Goal: Task Accomplishment & Management: Manage account settings

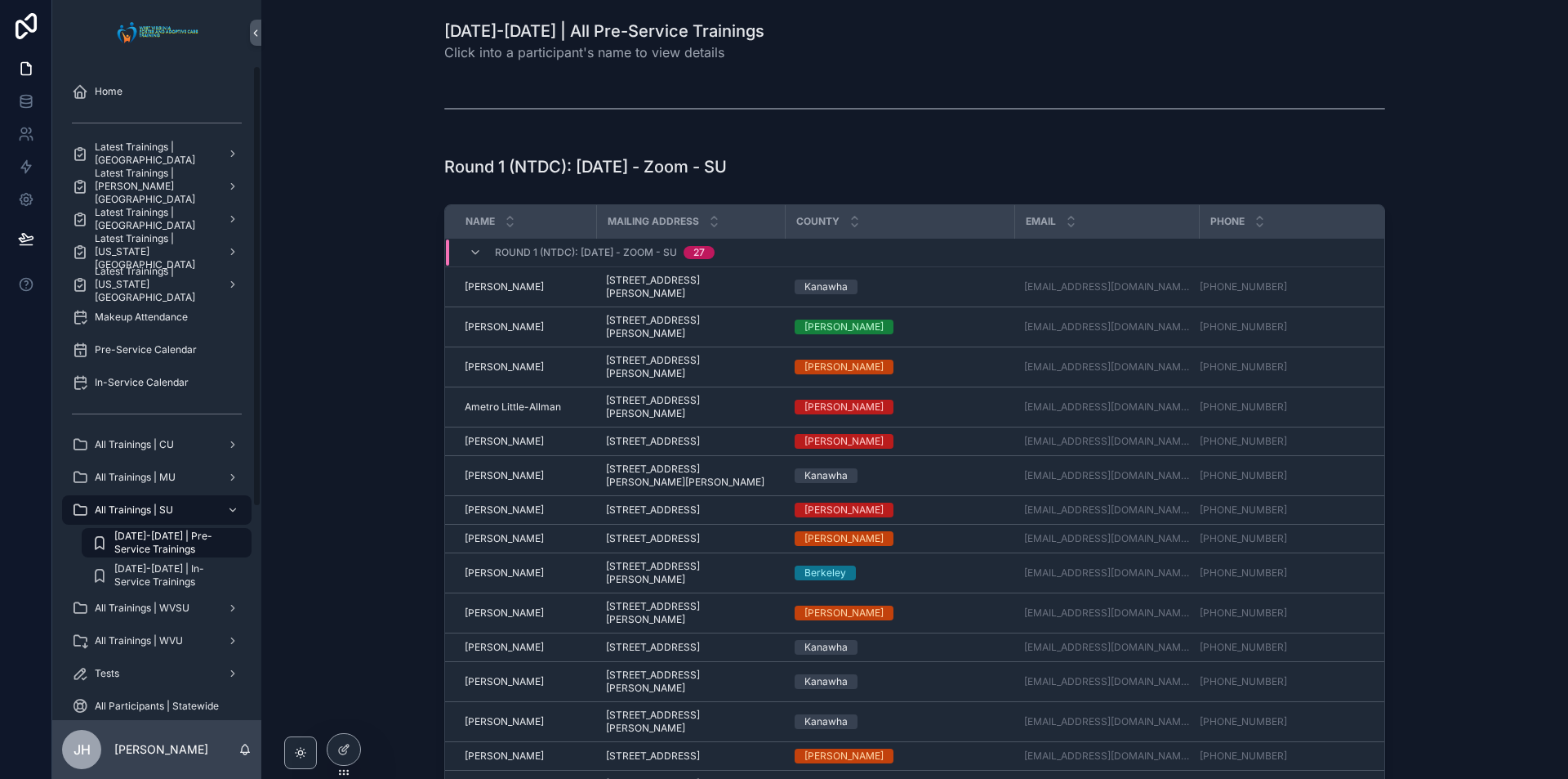
scroll to position [2323, 0]
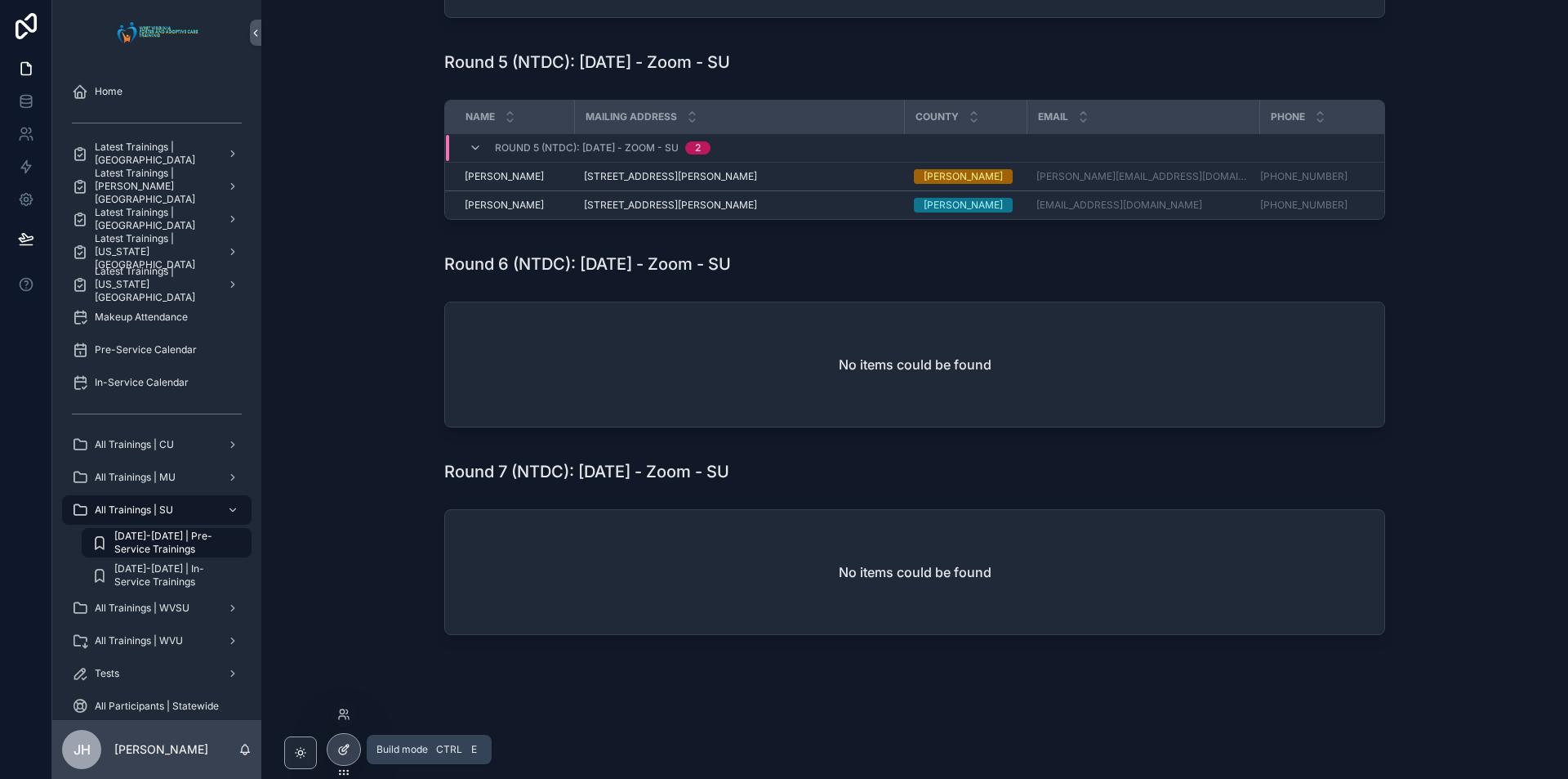
click at [343, 748] on icon at bounding box center [344, 749] width 13 height 13
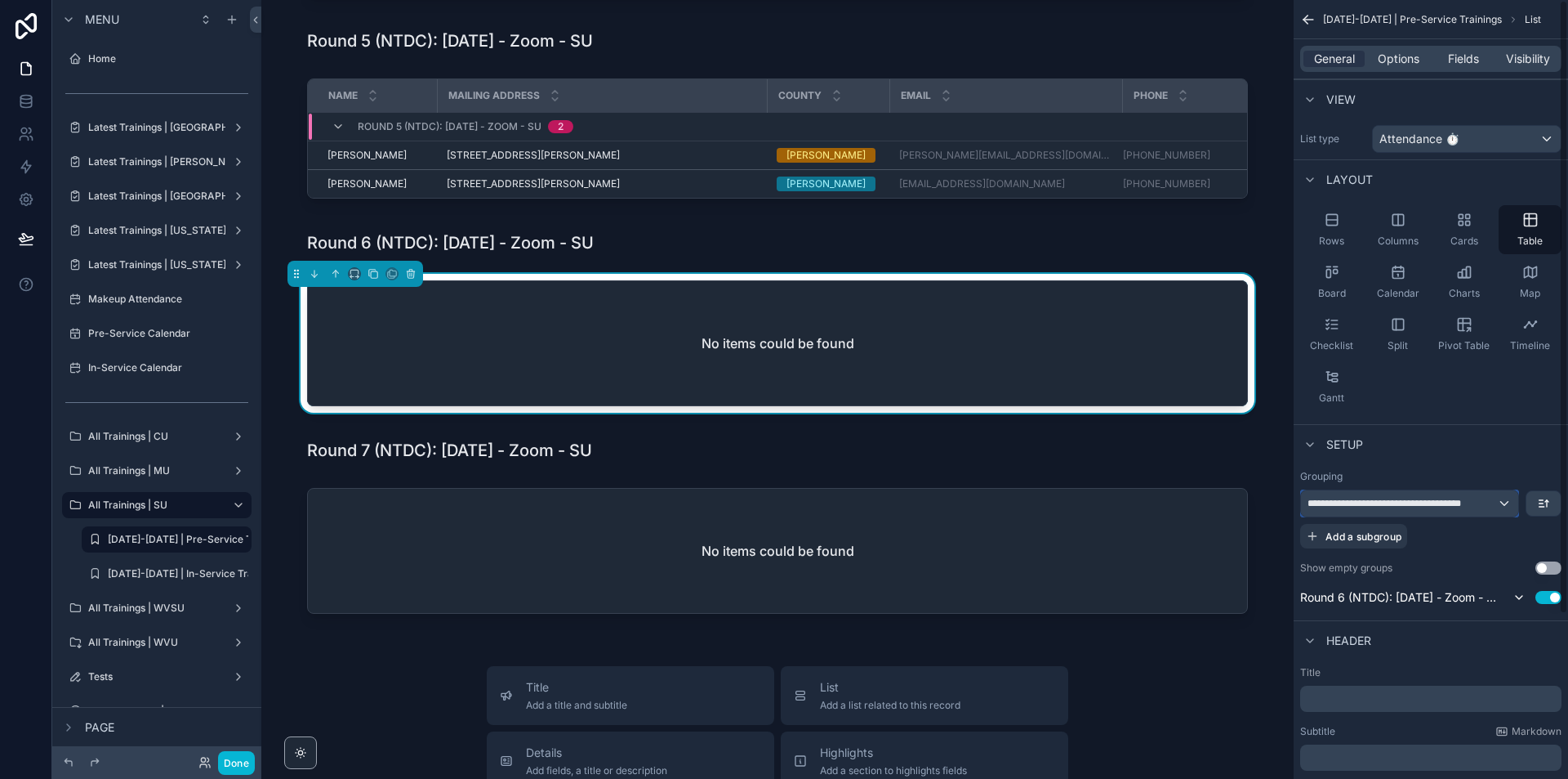
click at [1416, 505] on span "**********" at bounding box center [1402, 503] width 190 height 13
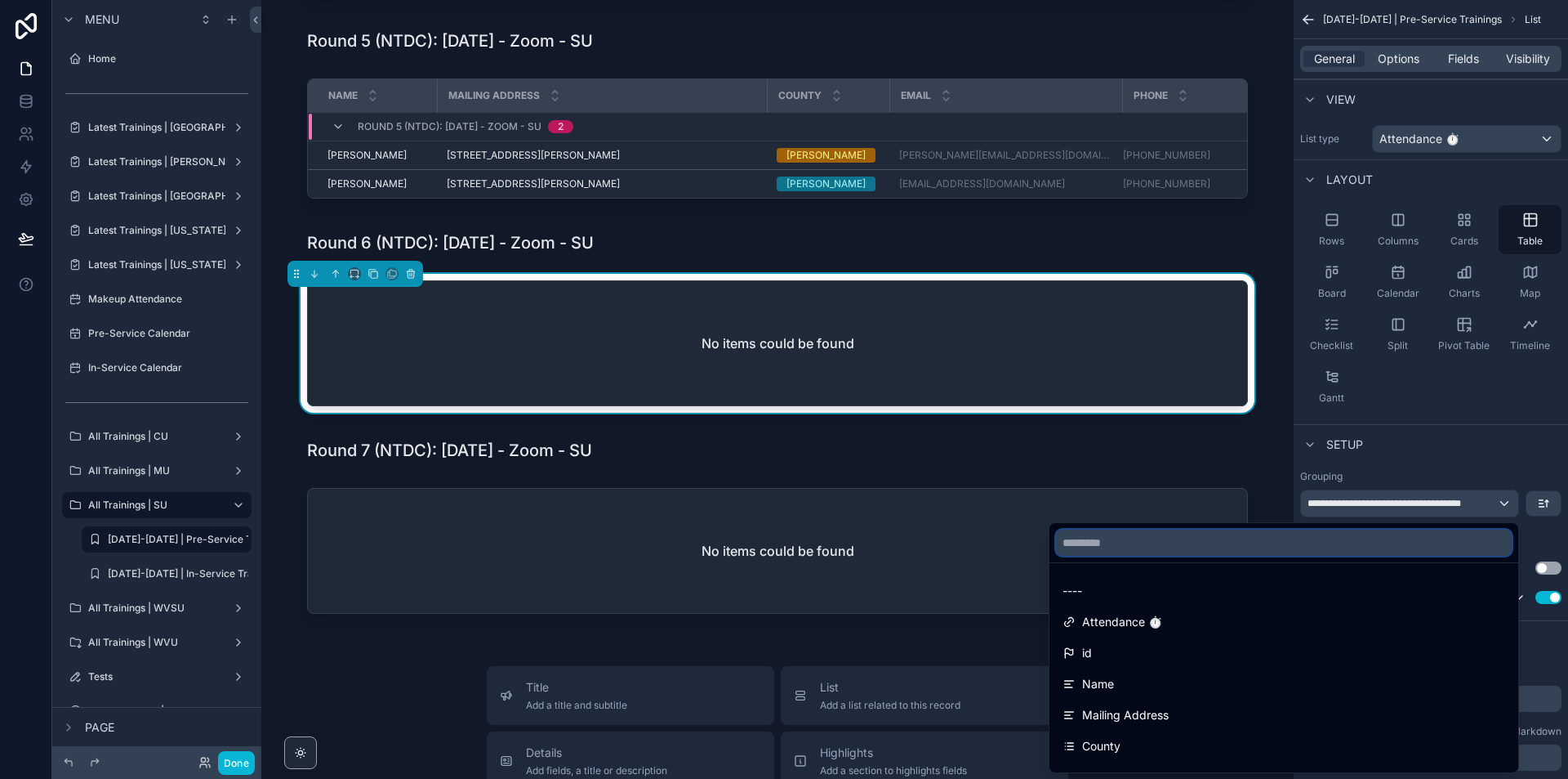
click at [1273, 539] on input "text" at bounding box center [1284, 543] width 456 height 26
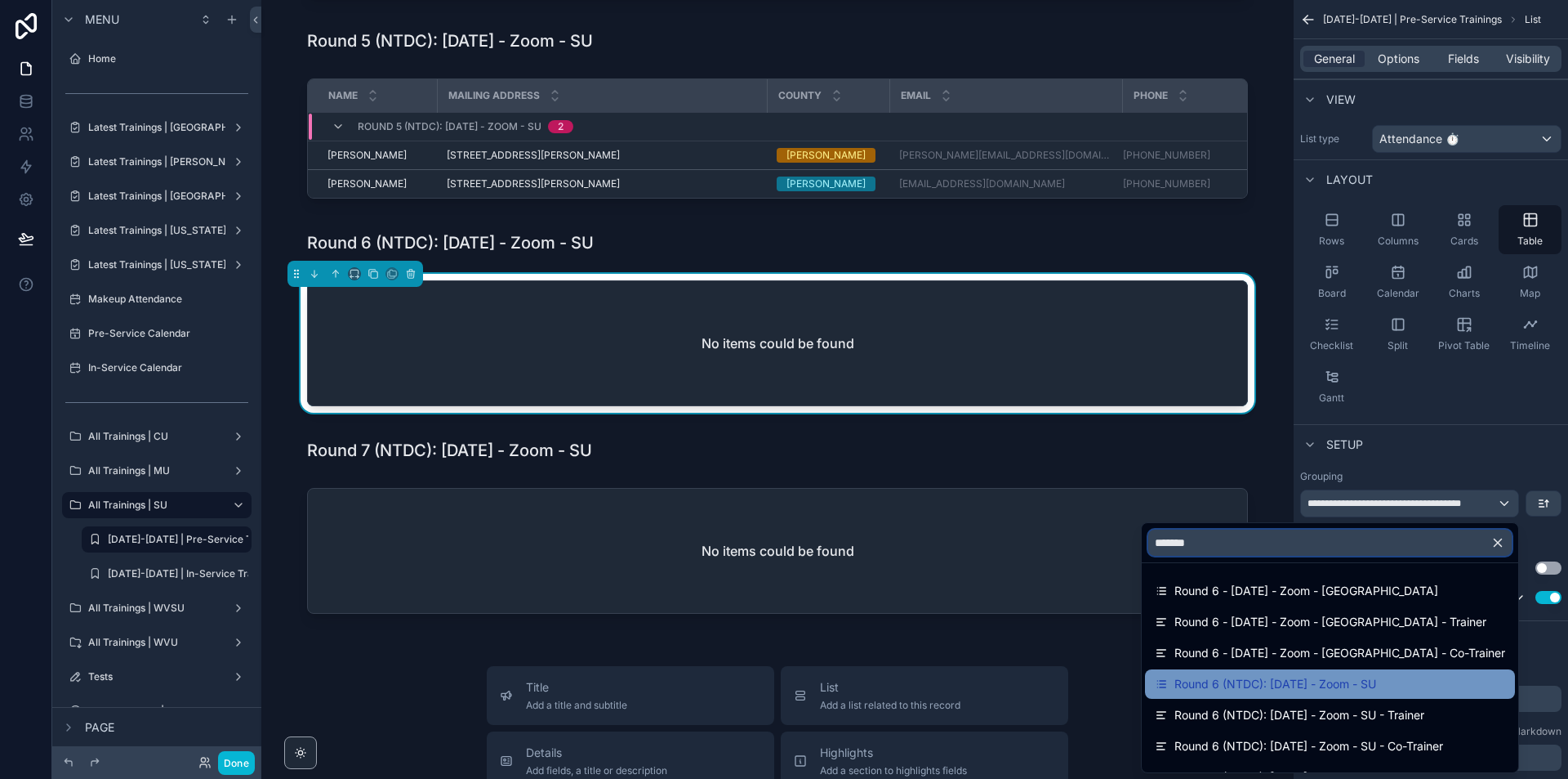
type input "*******"
click at [1337, 690] on span "Round 6 (NTDC): [DATE] - Zoom - SU" at bounding box center [1275, 685] width 202 height 20
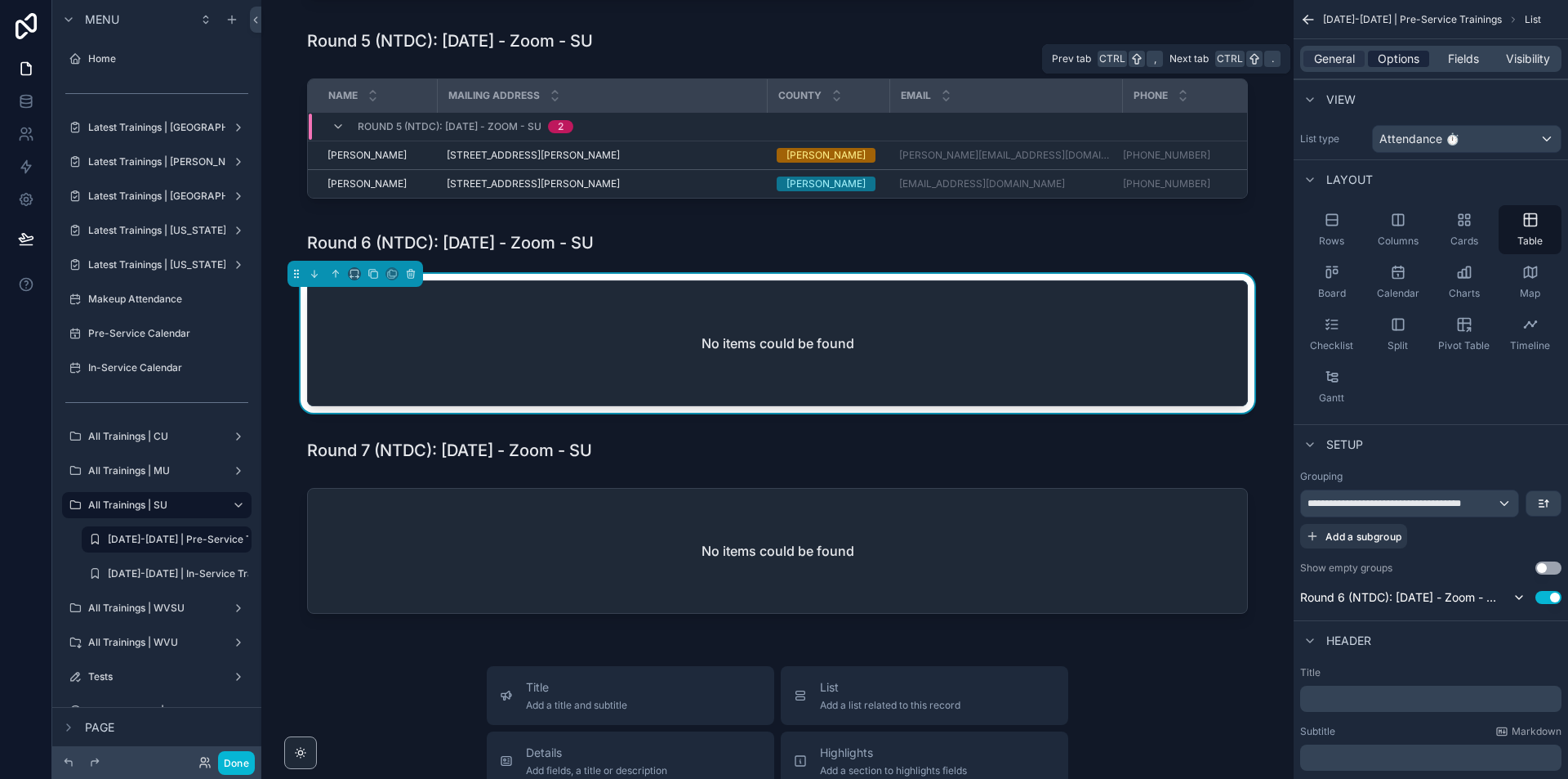
click at [1395, 65] on span "Options" at bounding box center [1399, 59] width 42 height 16
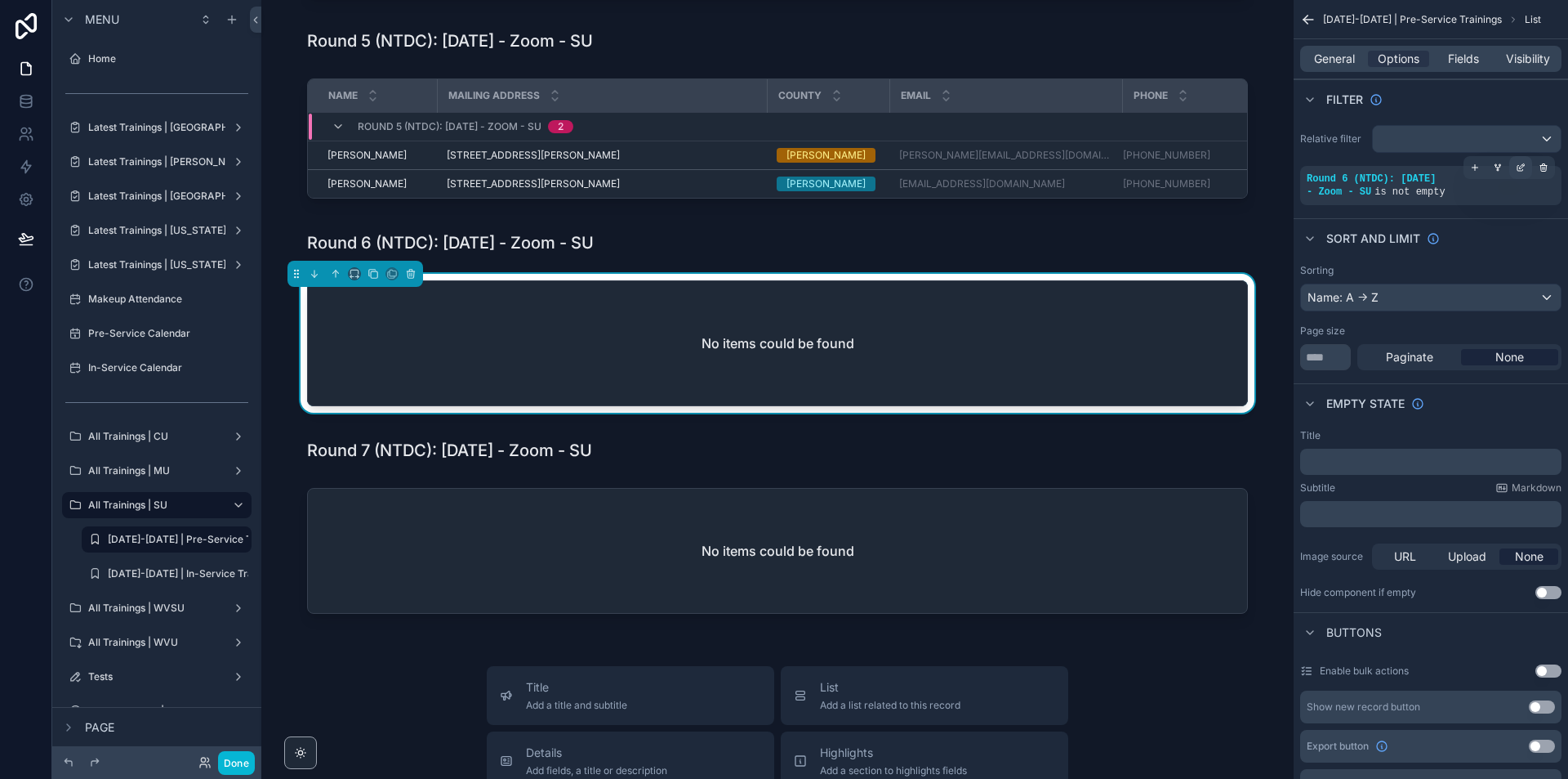
click at [1531, 169] on div "scrollable content" at bounding box center [1520, 167] width 23 height 23
click at [1107, 185] on span "Round 6 (NTDC): [DATE] - Zoom - SU" at bounding box center [1057, 177] width 202 height 16
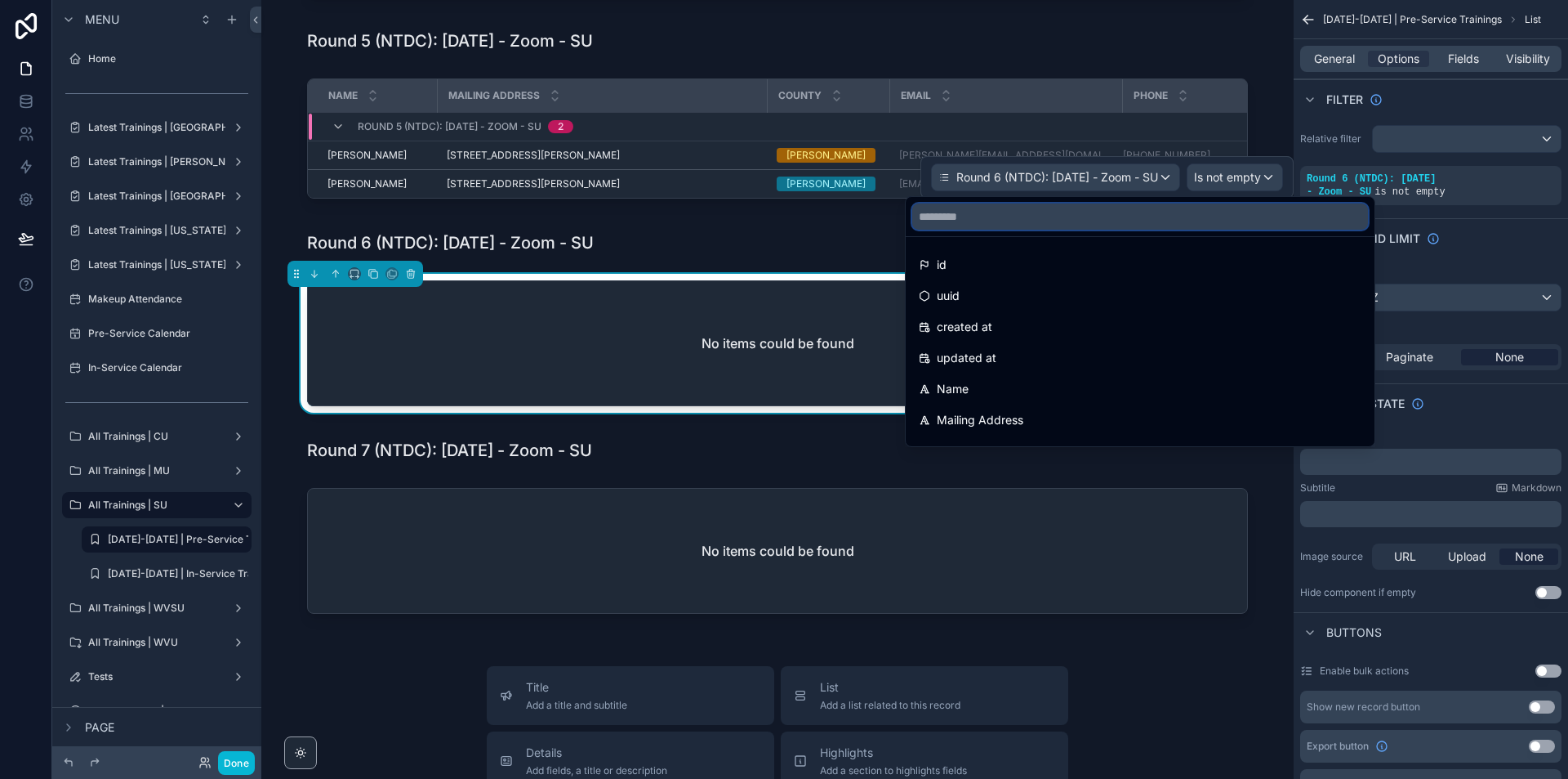
click at [1097, 216] on input "text" at bounding box center [1140, 217] width 456 height 26
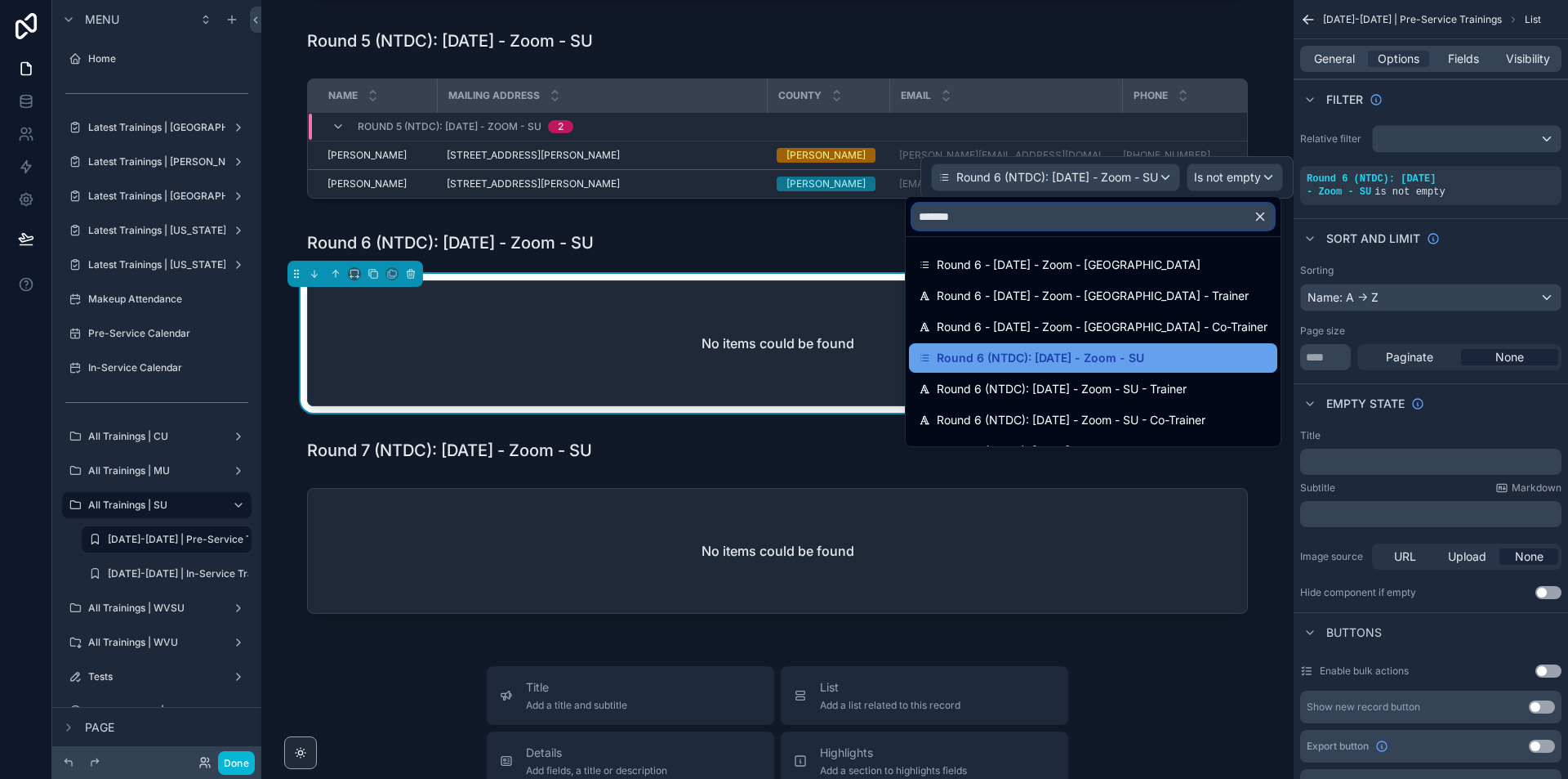
type input "*******"
click at [1144, 366] on span "Round 6 (NTDC): [DATE] - Zoom - SU" at bounding box center [1040, 358] width 208 height 20
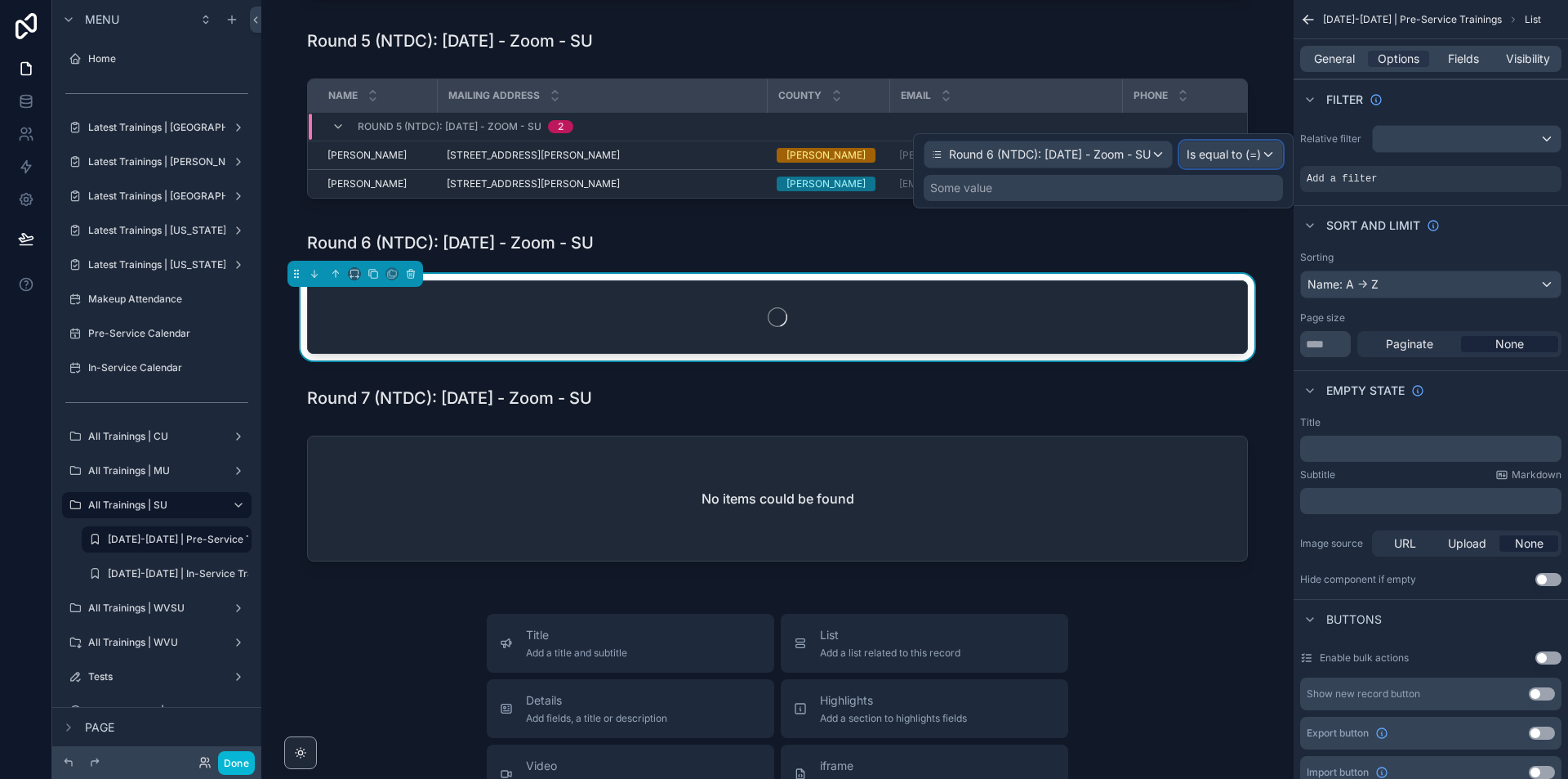
click at [1266, 157] on div "Is equal to (=)" at bounding box center [1231, 154] width 102 height 26
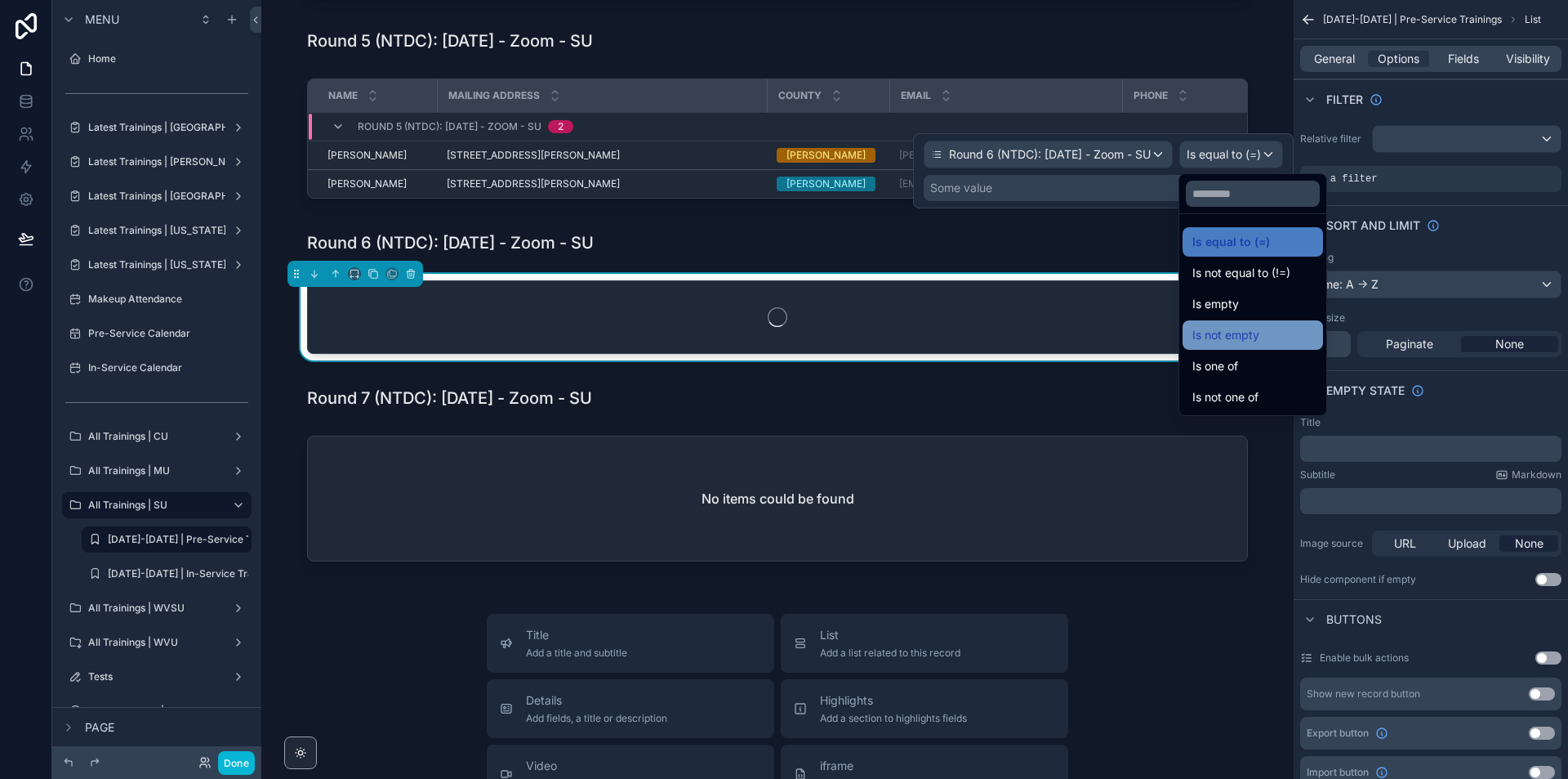
click at [1265, 331] on div "Is not empty" at bounding box center [1253, 335] width 121 height 20
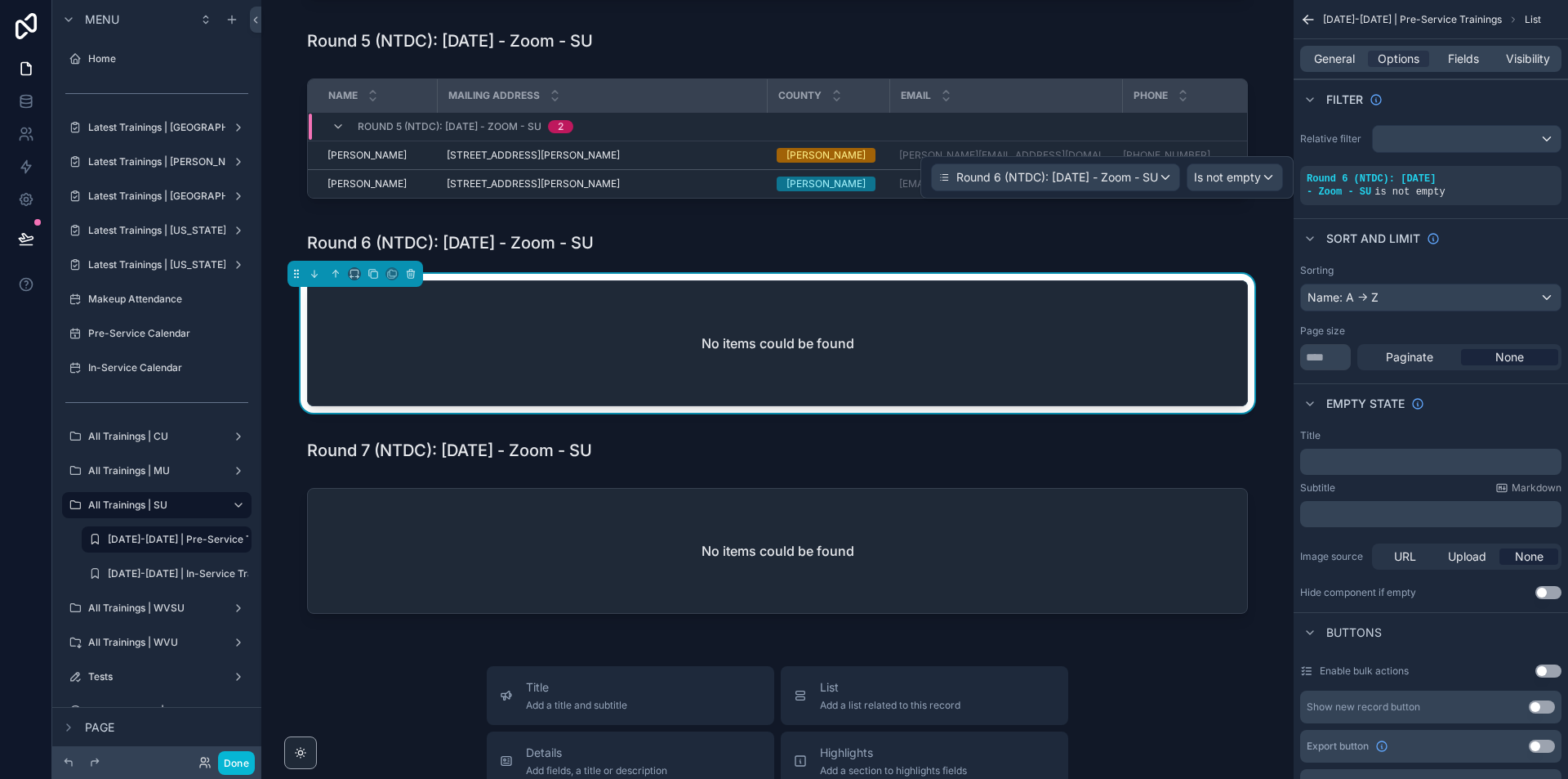
click at [1271, 419] on div "No items could be found" at bounding box center [777, 347] width 1006 height 145
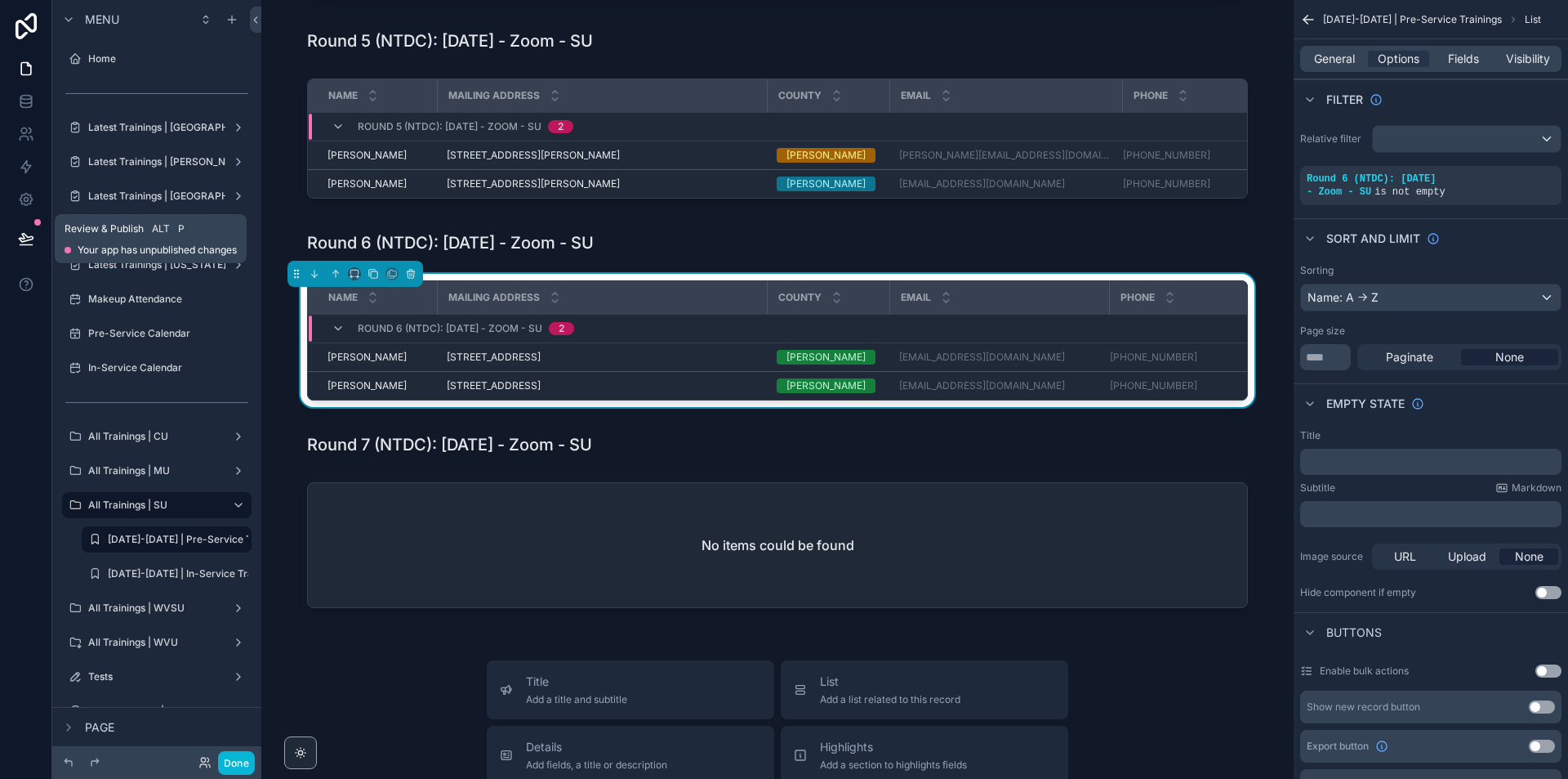
click at [21, 231] on icon at bounding box center [26, 238] width 16 height 16
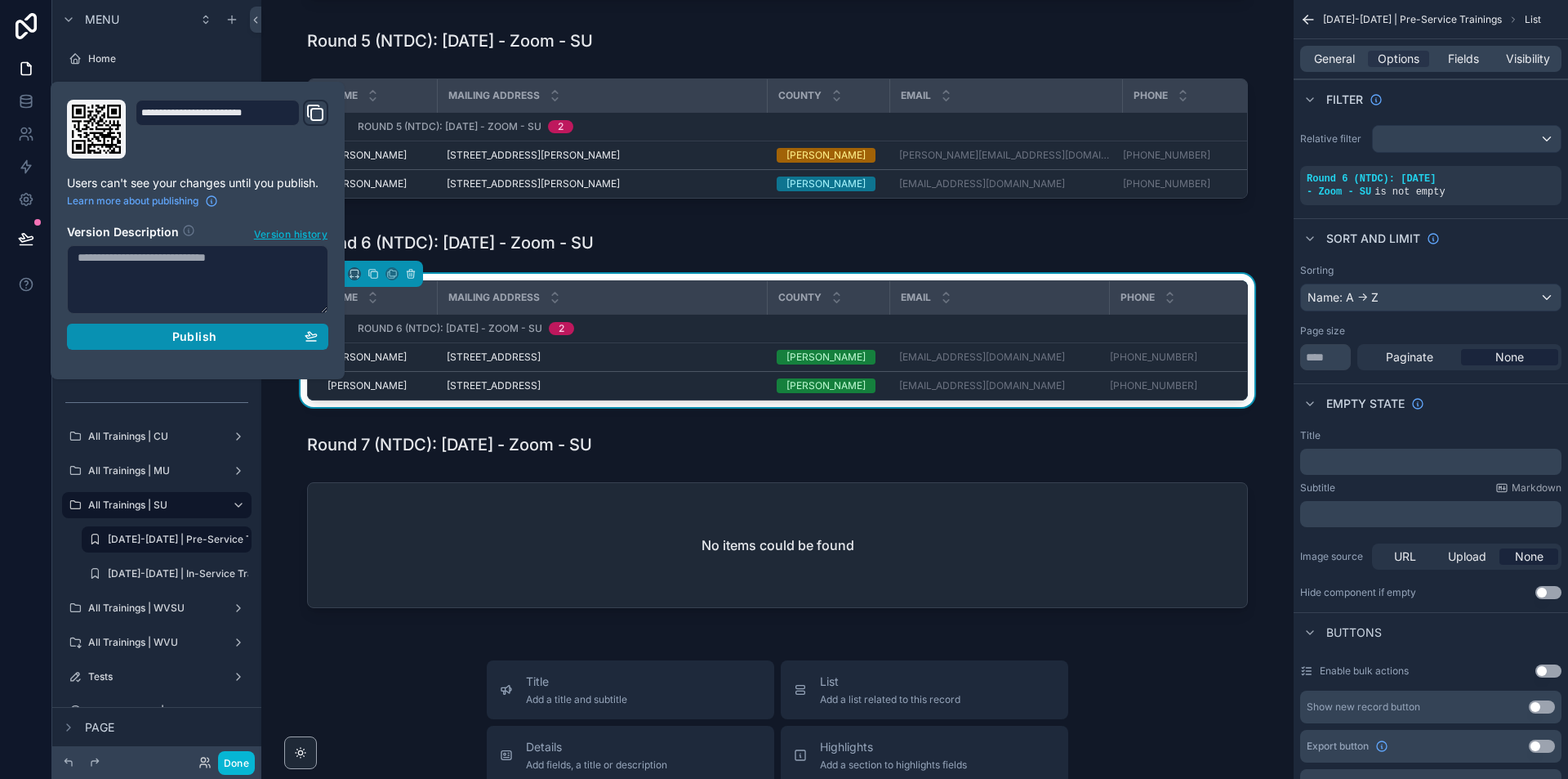
click at [199, 343] on span "Publish" at bounding box center [195, 336] width 44 height 15
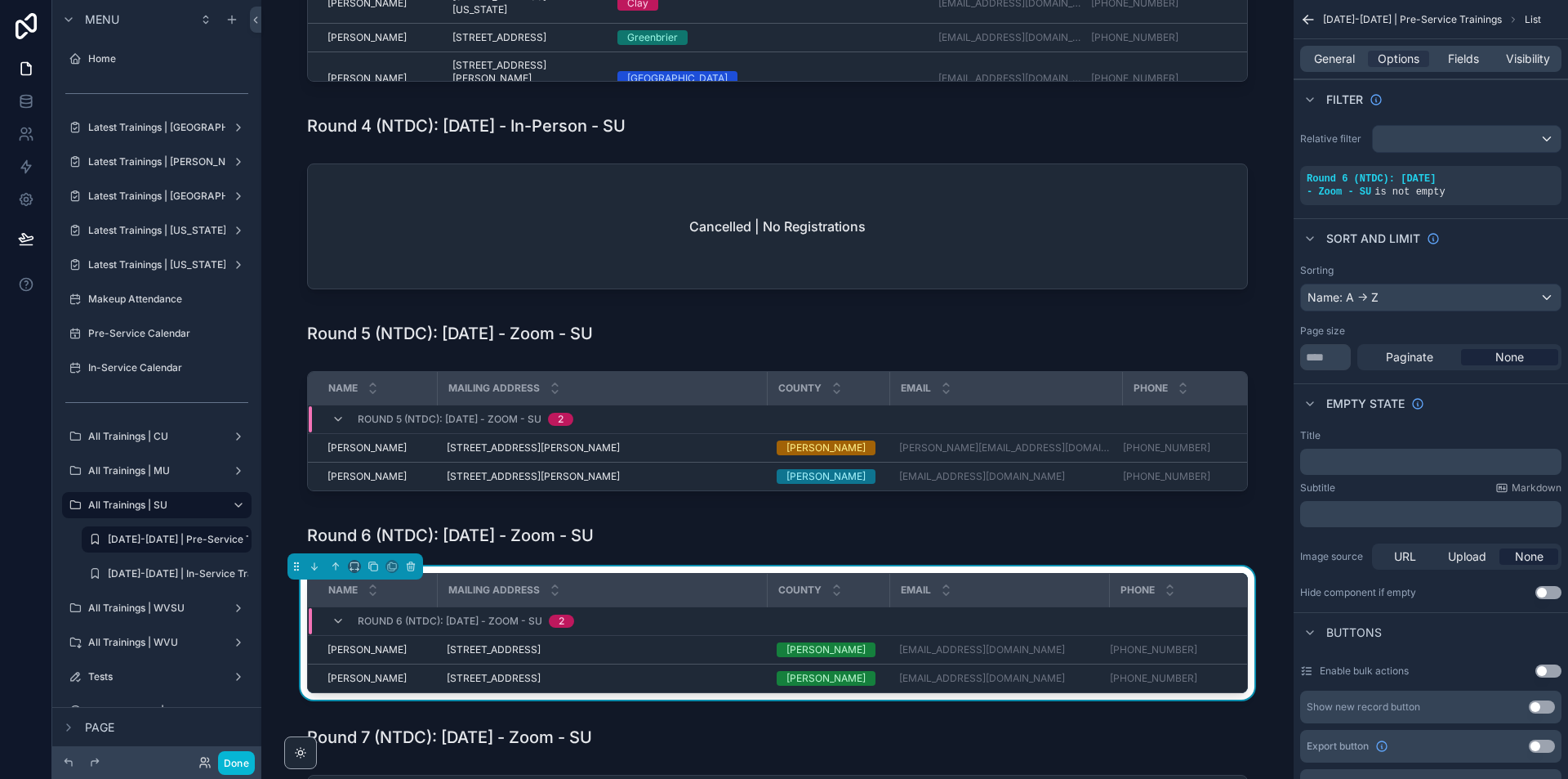
scroll to position [1832, 0]
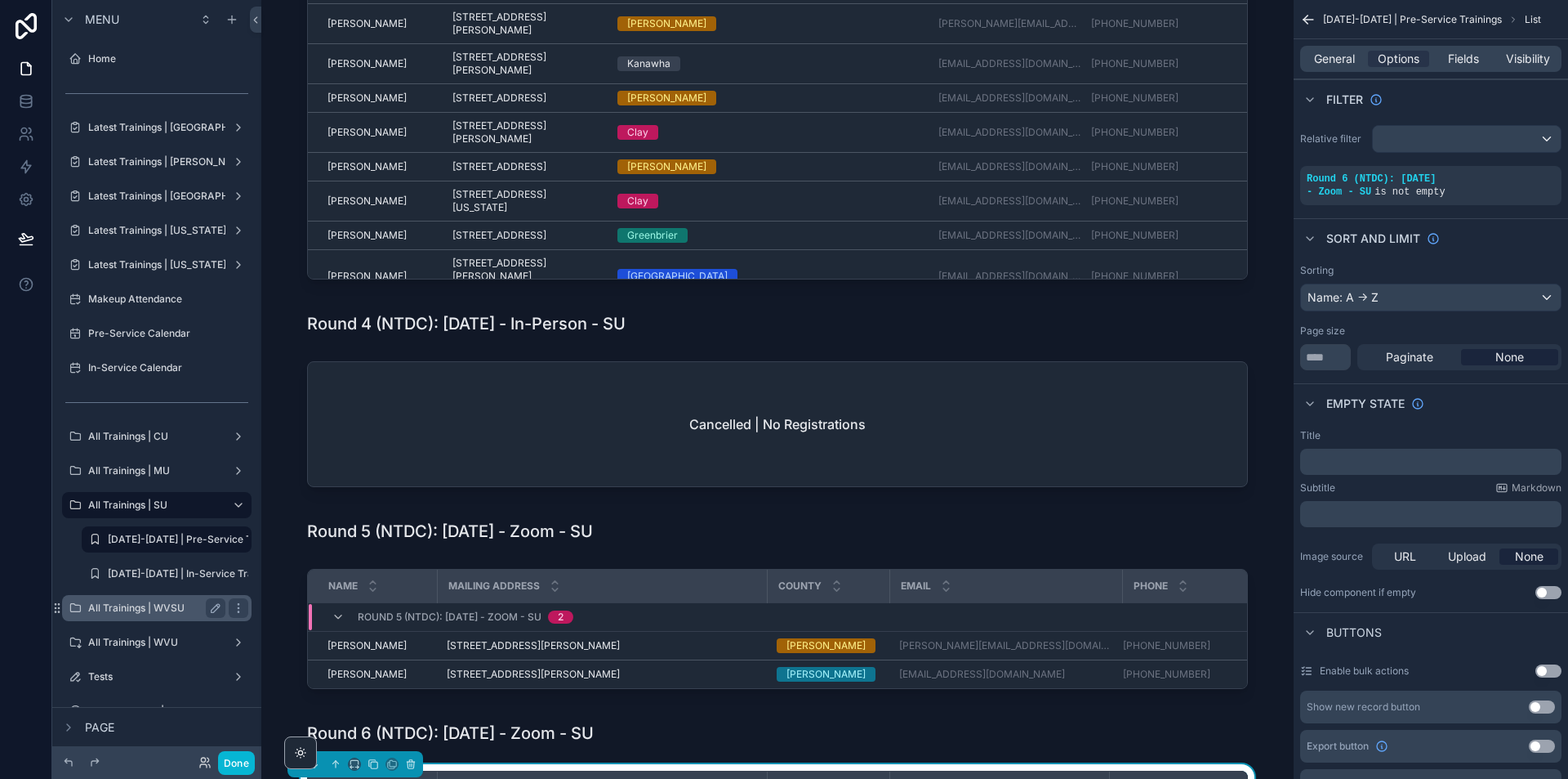
click at [163, 613] on label "All Trainings | WVSU" at bounding box center [154, 607] width 131 height 13
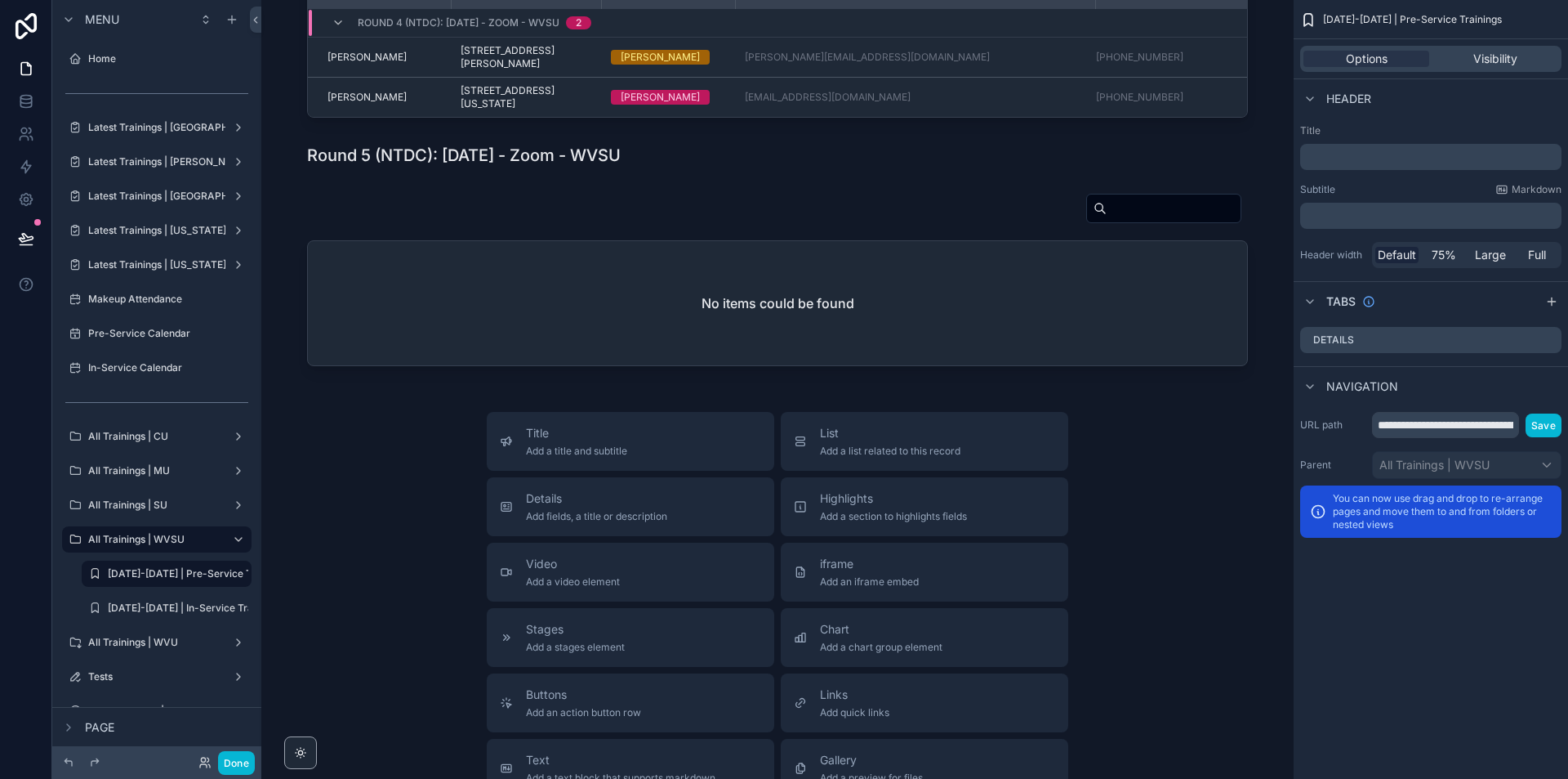
scroll to position [2414, 0]
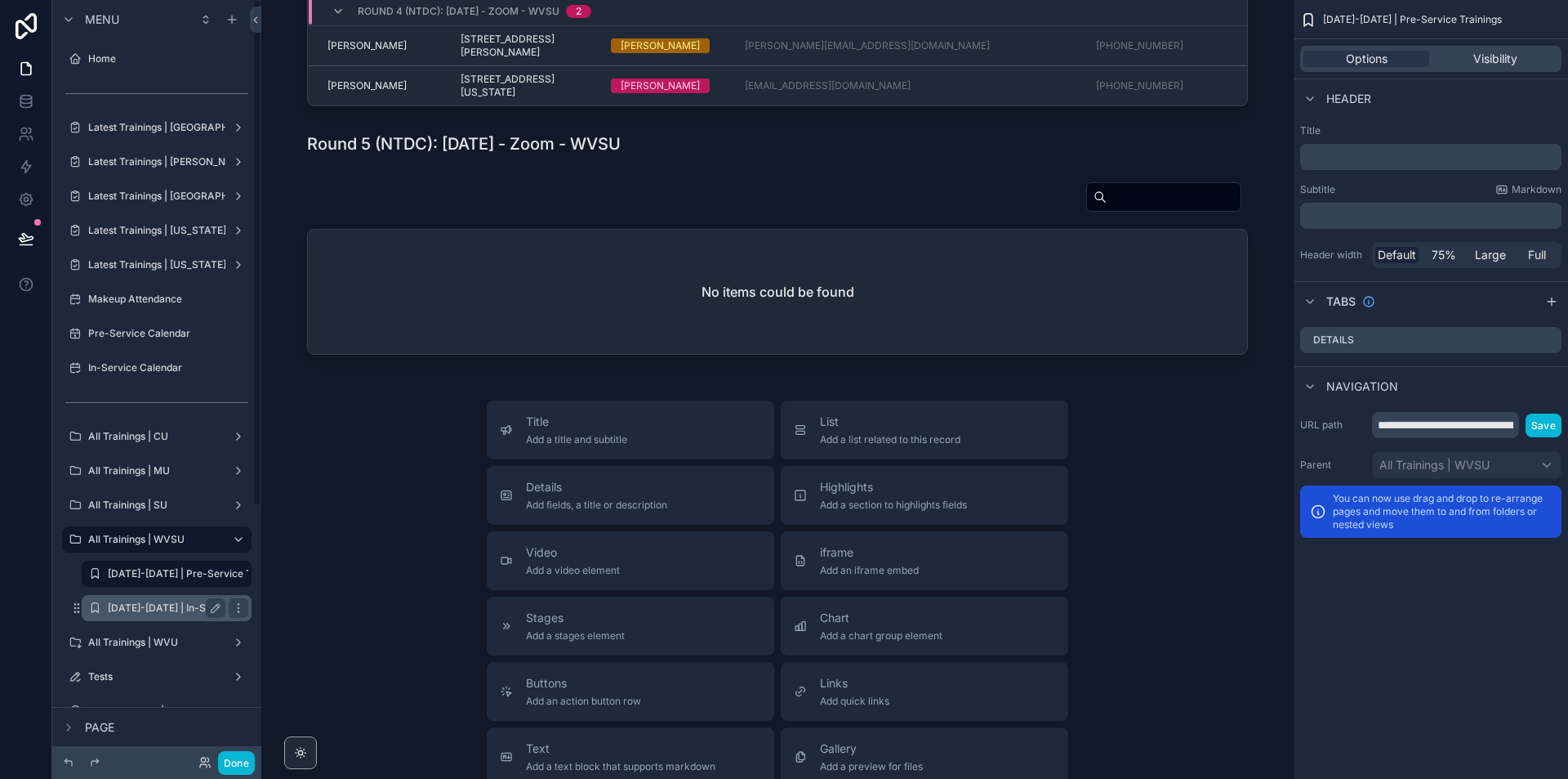
click at [179, 598] on div "[DATE]-[DATE] | In-Service Trainings" at bounding box center [167, 608] width 117 height 20
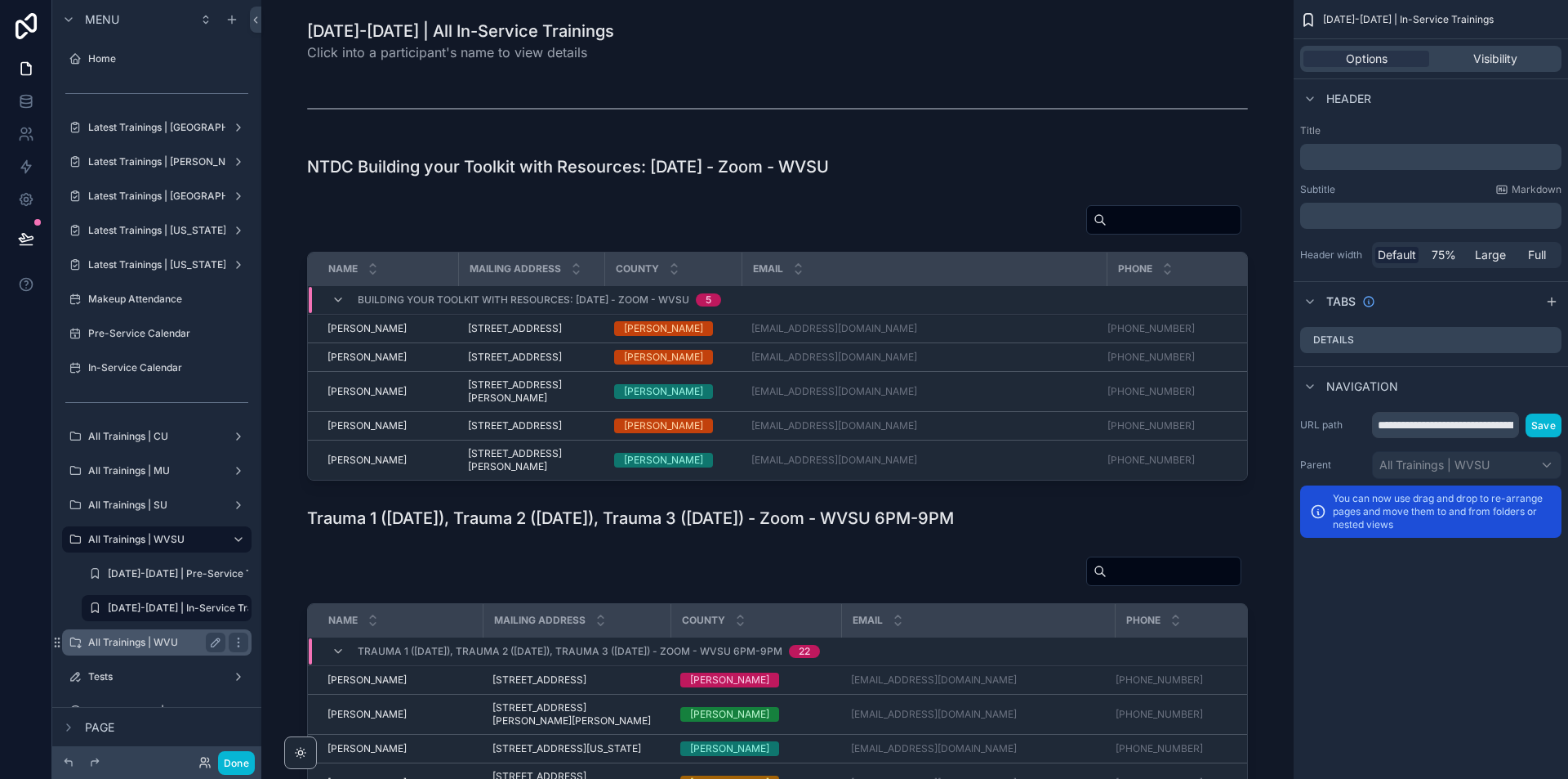
click at [150, 644] on label "All Trainings | WVU" at bounding box center [154, 642] width 131 height 13
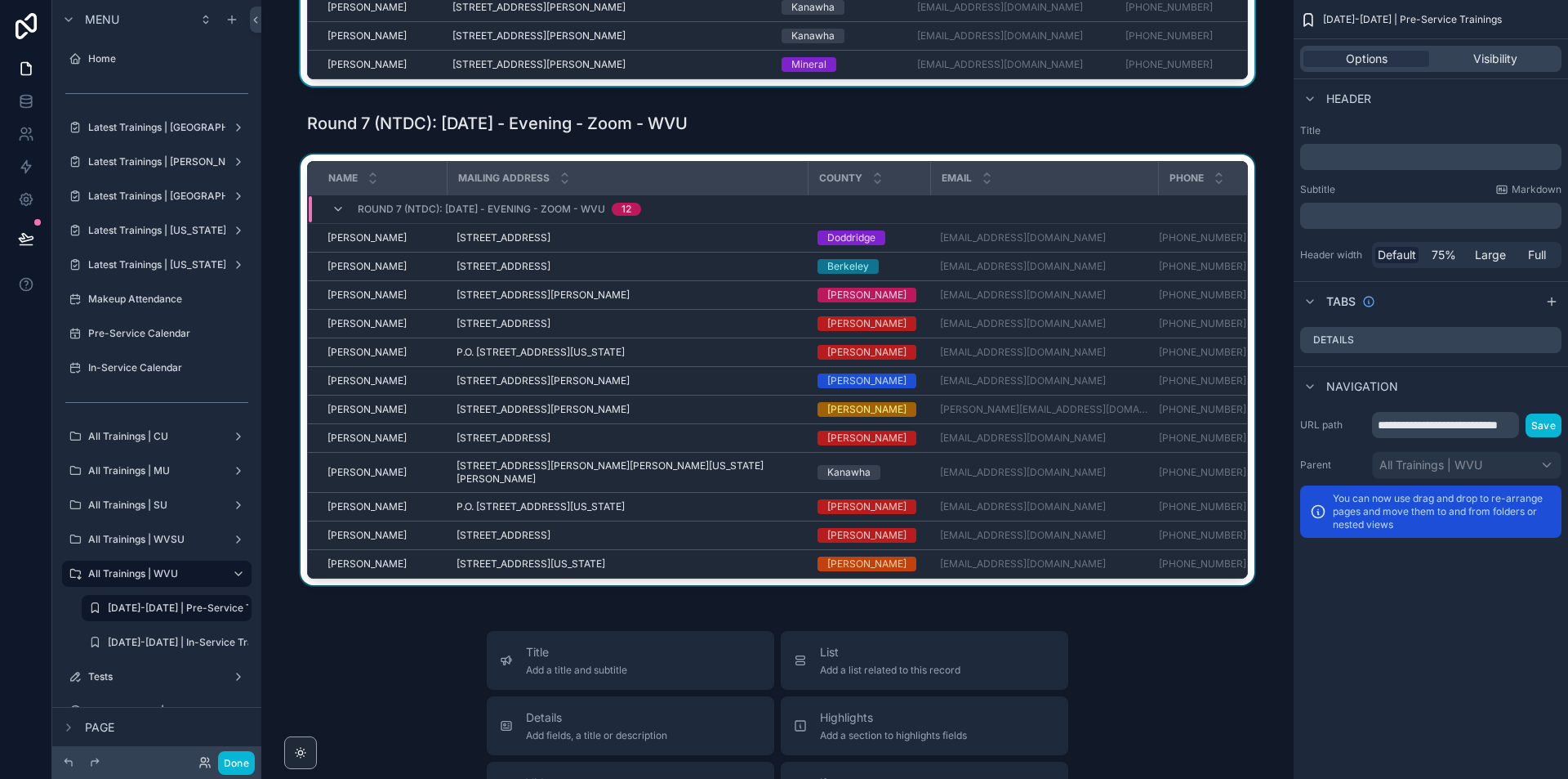
scroll to position [3841, 0]
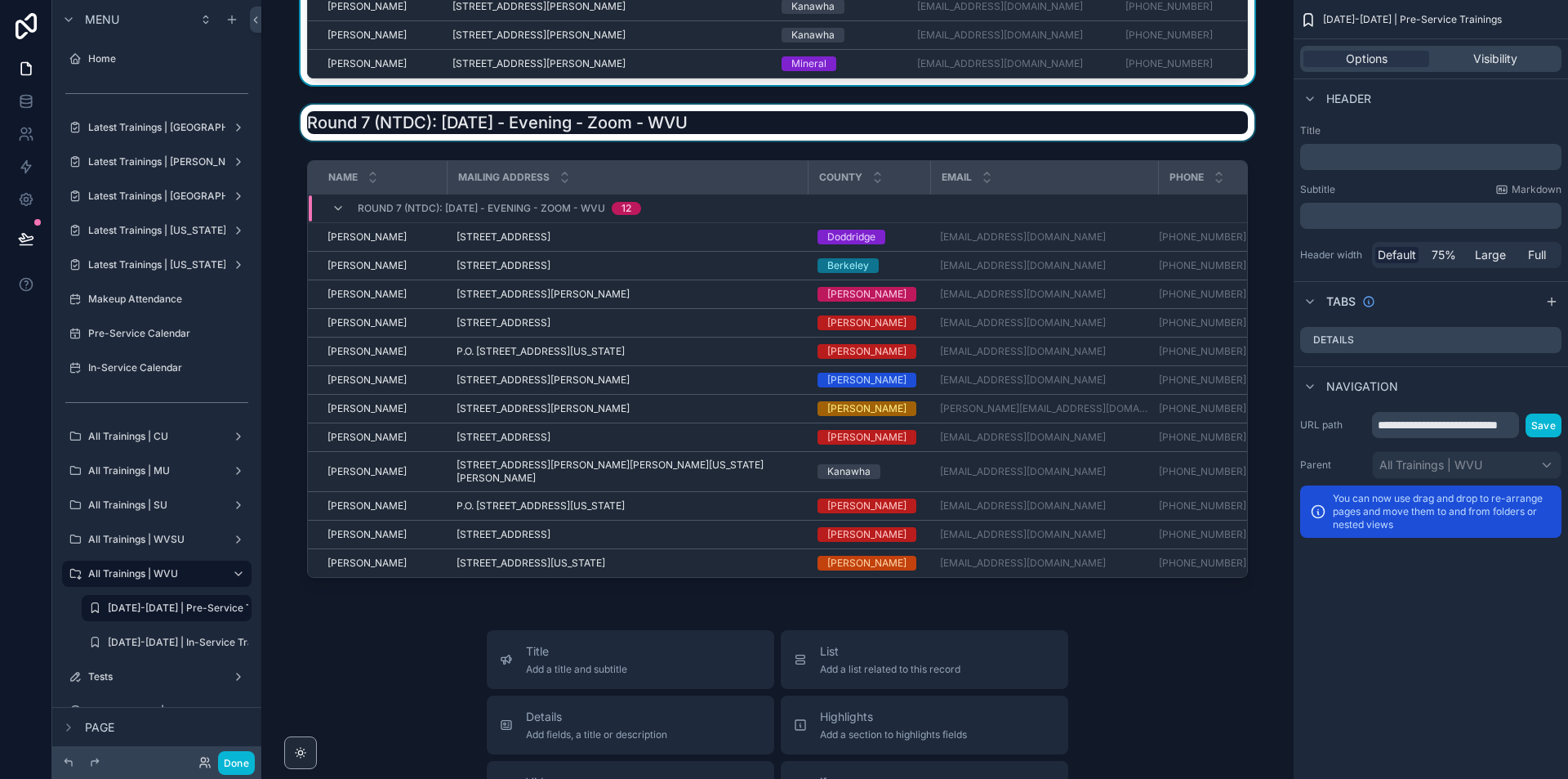
click at [550, 139] on div "scrollable content" at bounding box center [777, 122] width 1006 height 36
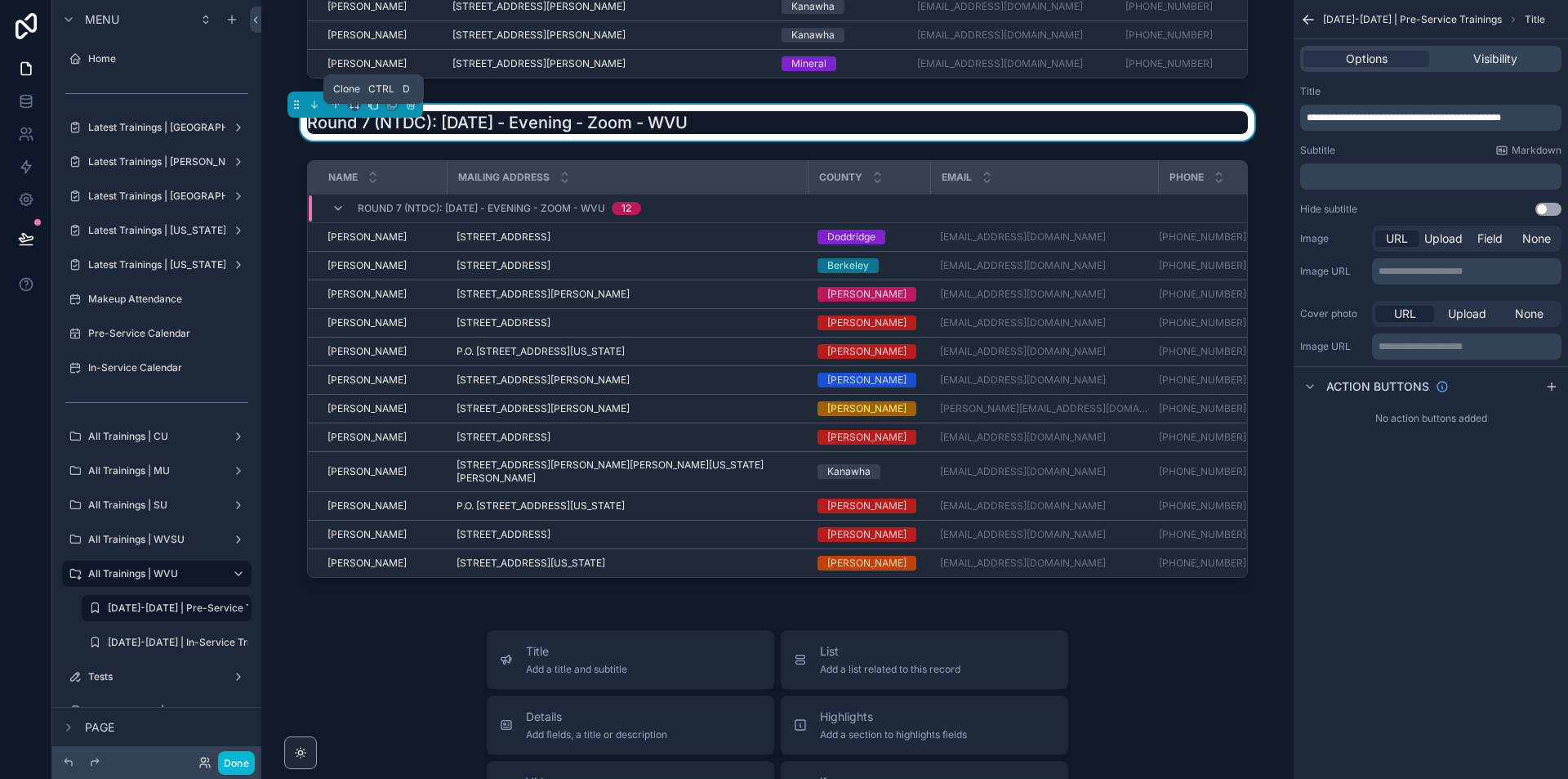
click at [374, 107] on icon "scrollable content" at bounding box center [372, 103] width 7 height 7
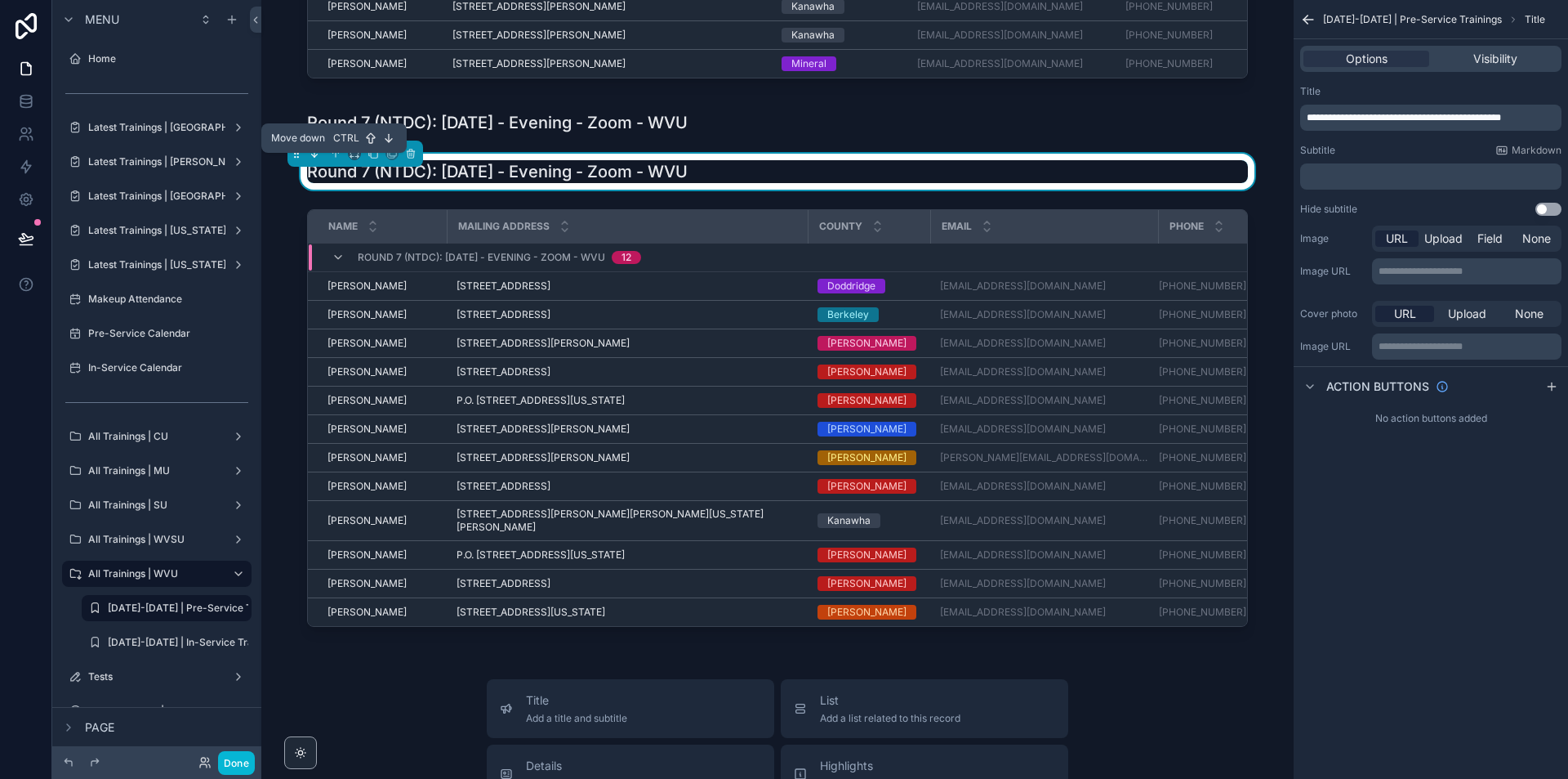
click at [317, 159] on icon "scrollable content" at bounding box center [315, 154] width 12 height 12
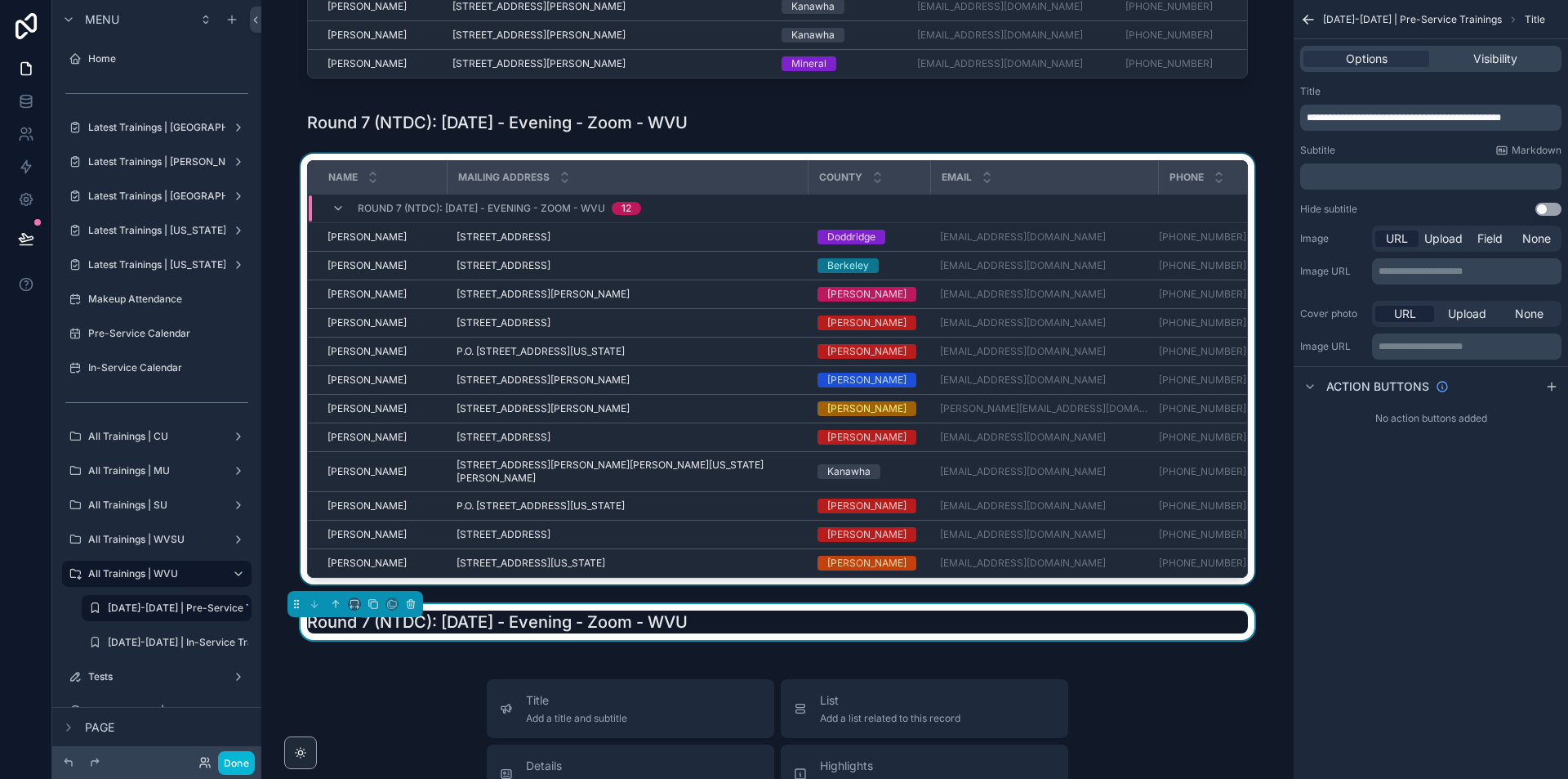
click at [608, 172] on div "Mailing Address" at bounding box center [628, 177] width 358 height 31
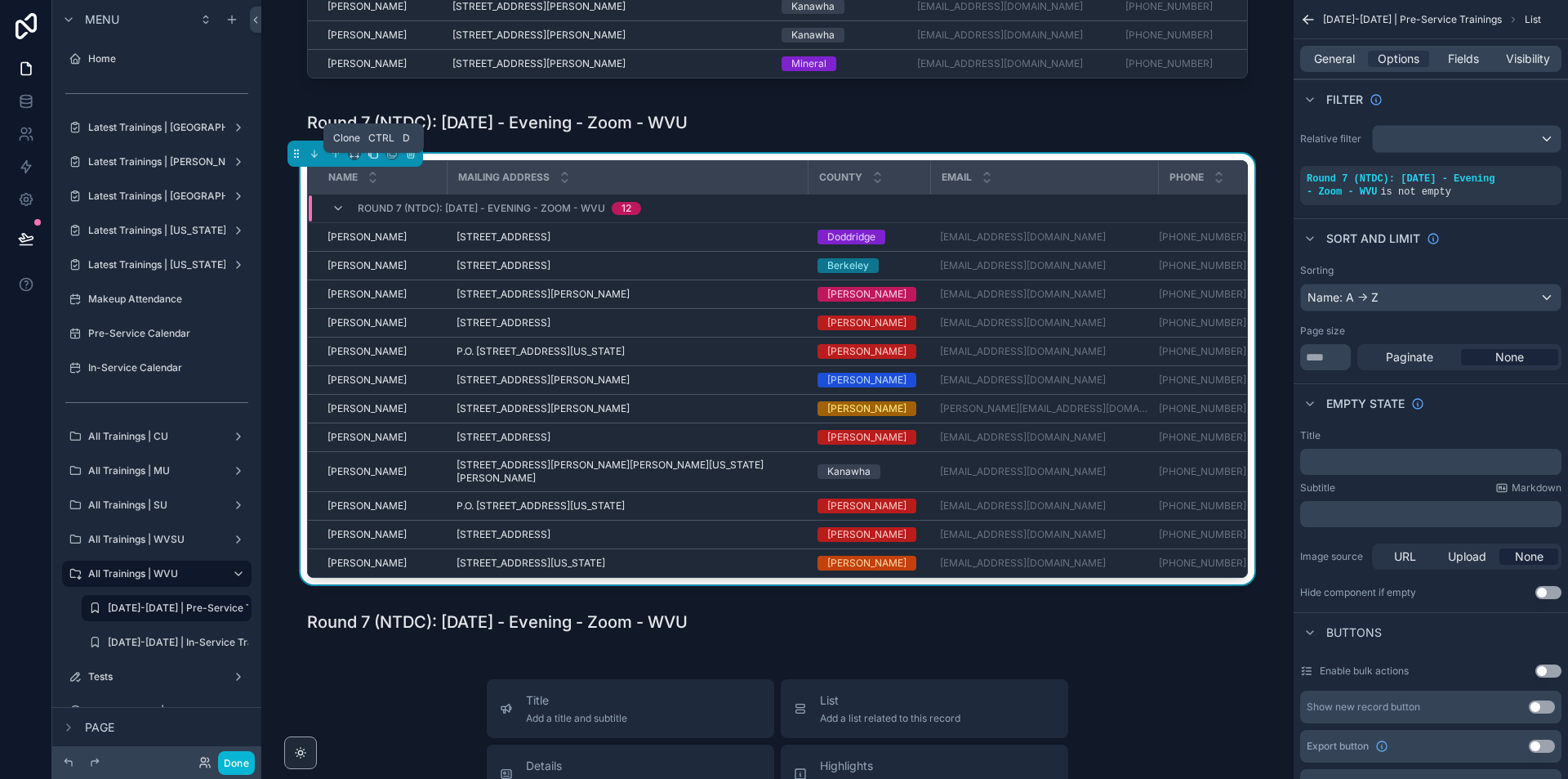
click at [372, 159] on icon "scrollable content" at bounding box center [373, 154] width 12 height 12
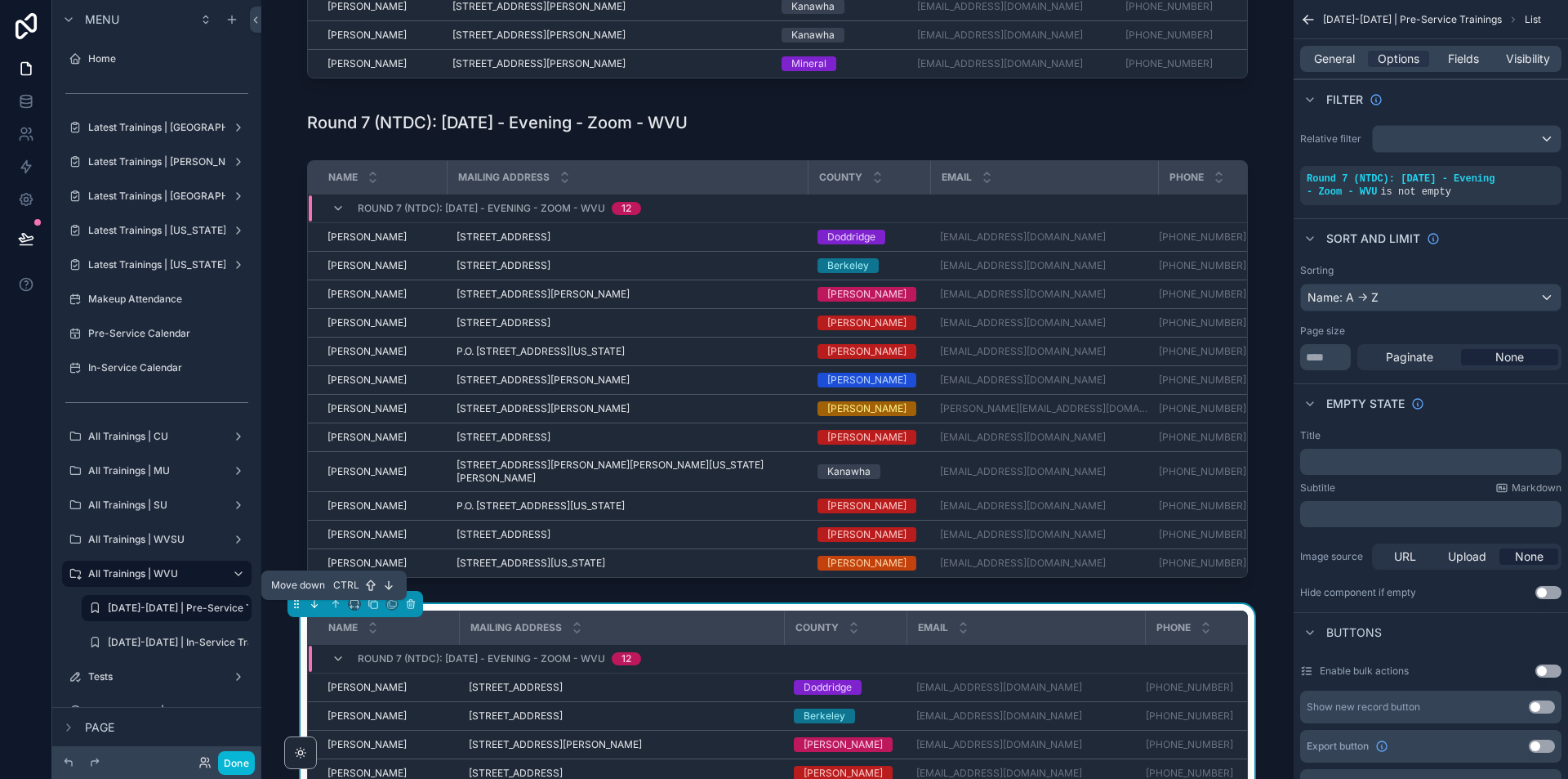
click at [317, 610] on icon "scrollable content" at bounding box center [315, 604] width 12 height 12
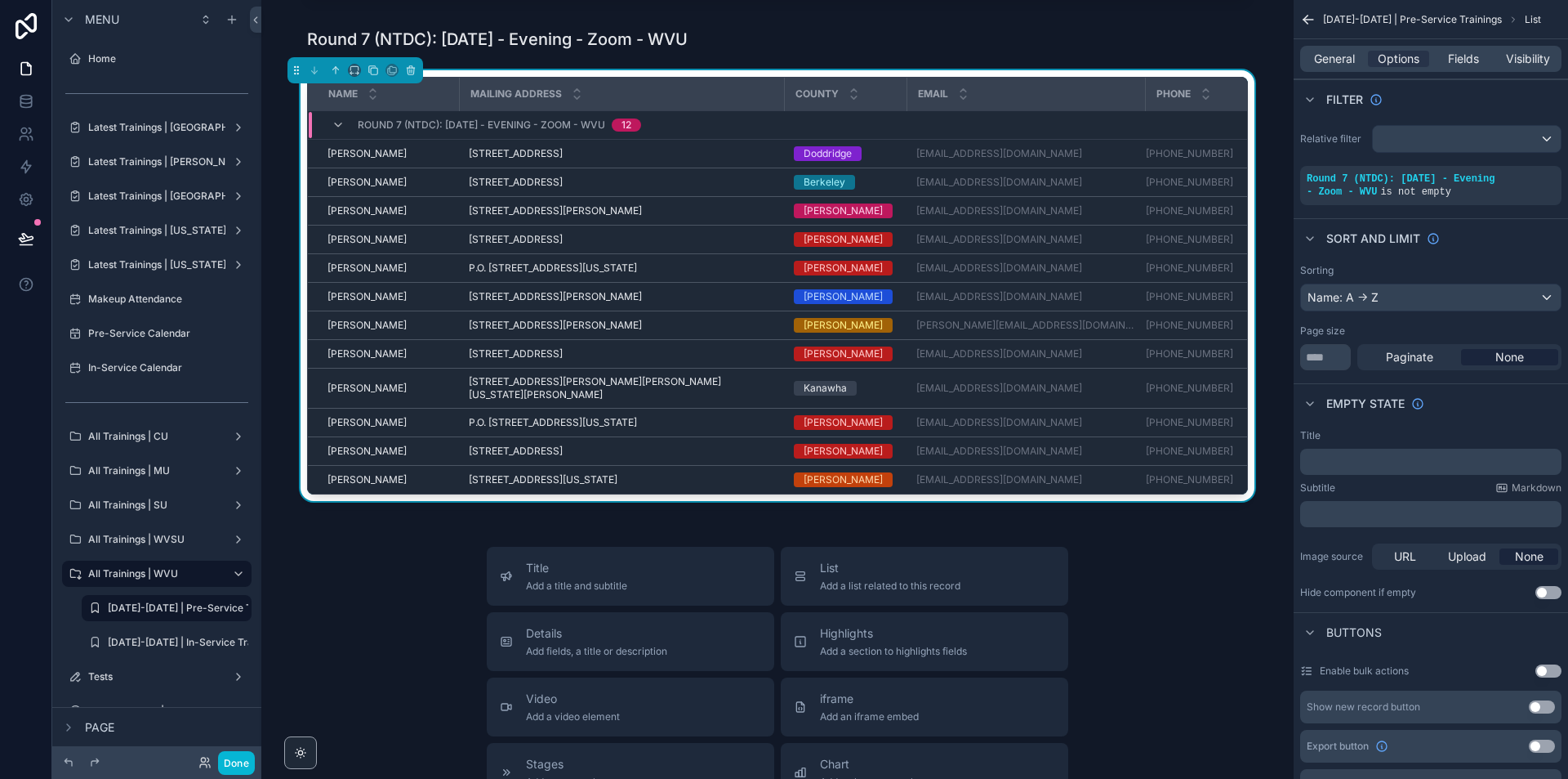
scroll to position [4331, 0]
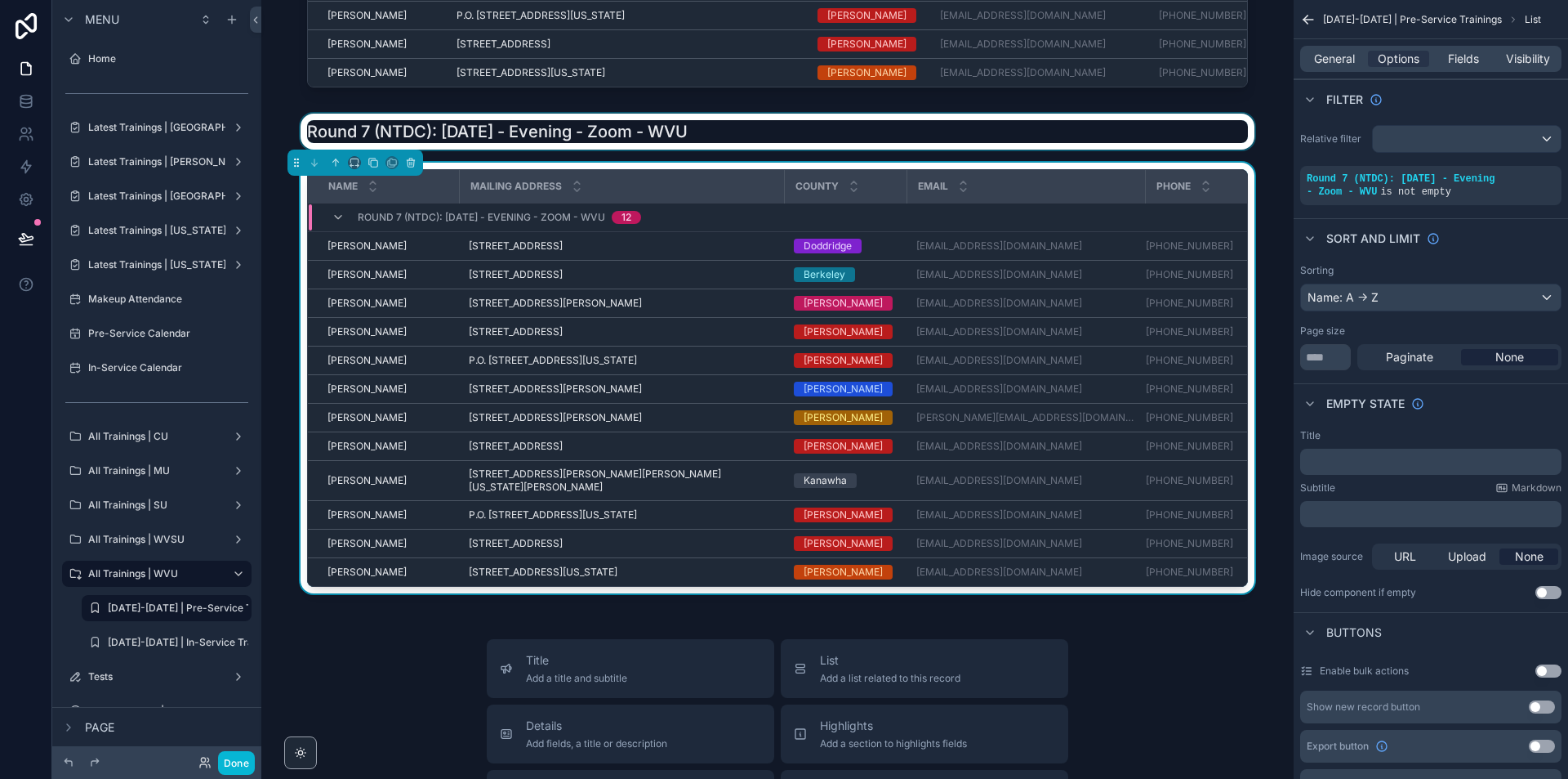
click at [526, 137] on div "scrollable content" at bounding box center [777, 131] width 1006 height 36
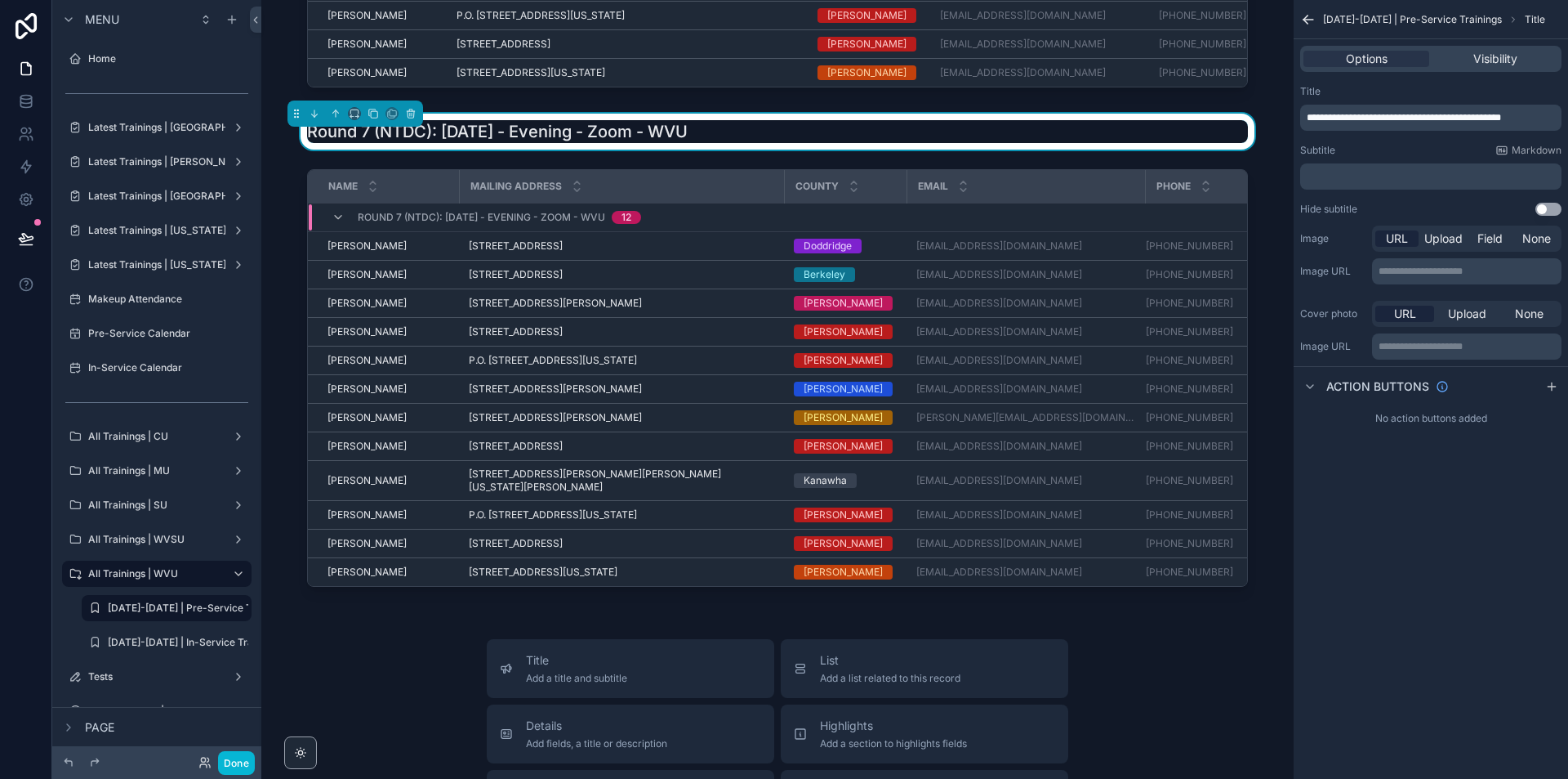
click at [1392, 114] on span "**********" at bounding box center [1404, 118] width 195 height 10
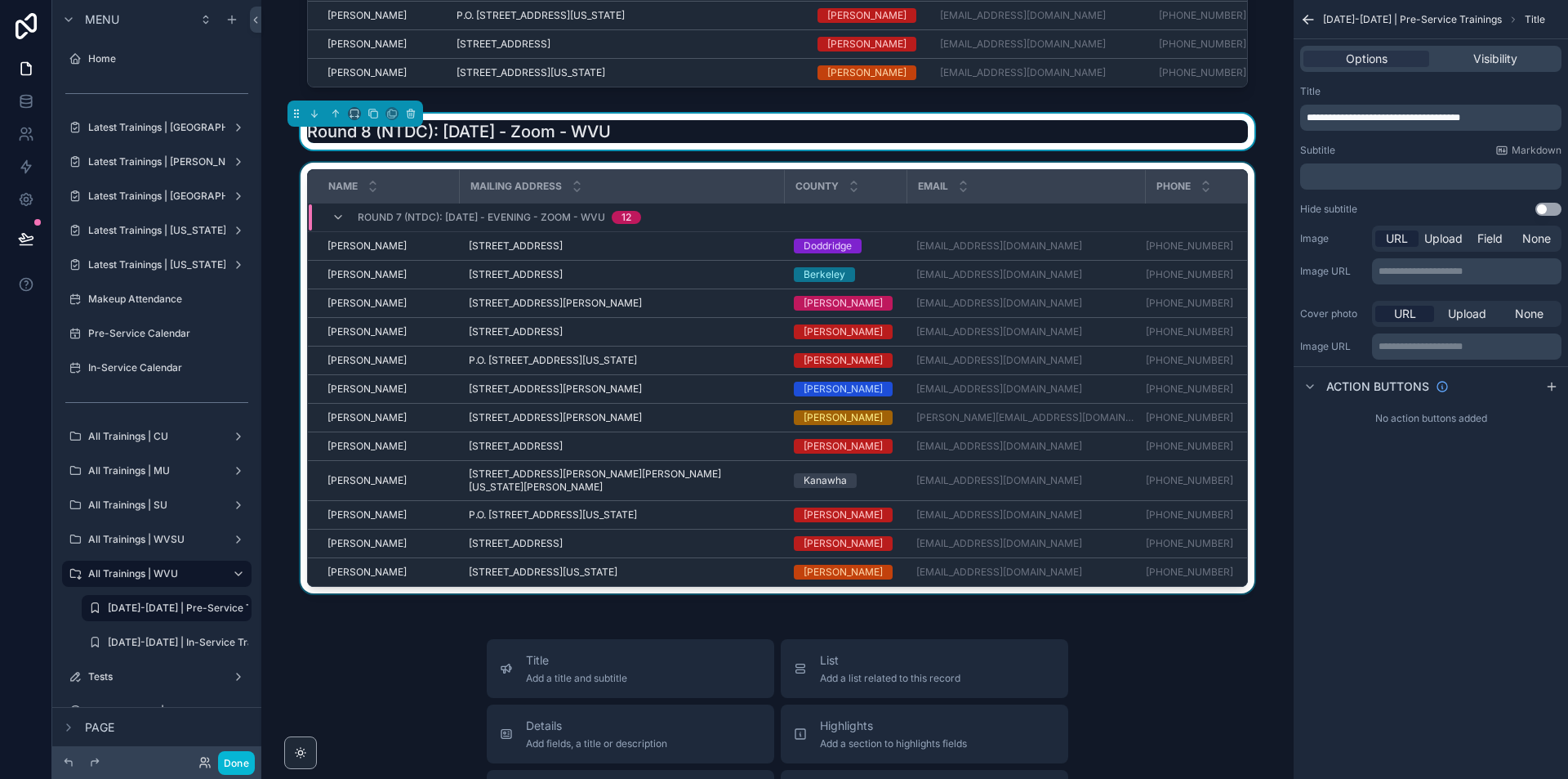
click at [1196, 593] on div "scrollable content" at bounding box center [777, 382] width 1006 height 437
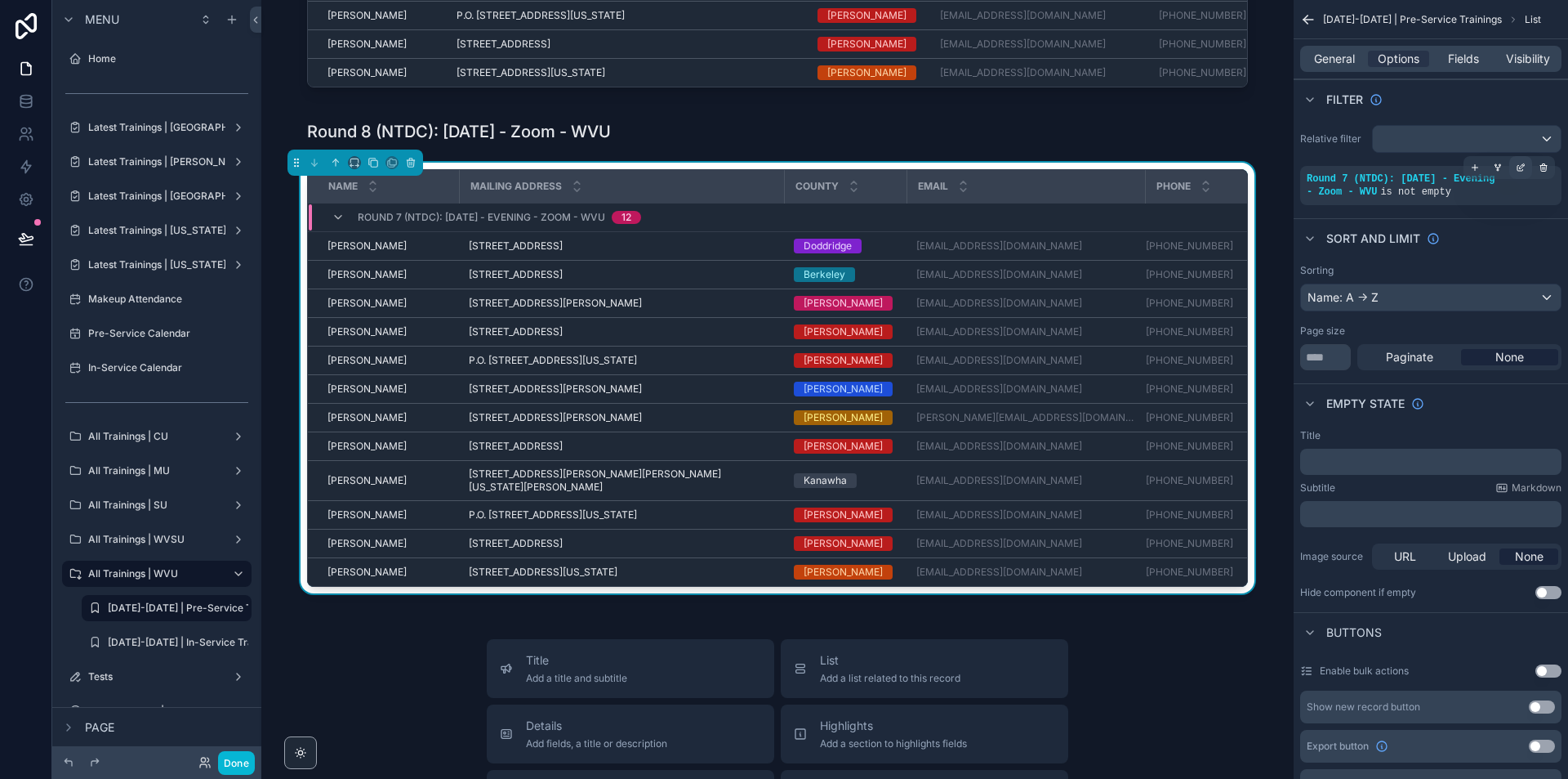
click at [1521, 164] on icon "scrollable content" at bounding box center [1521, 168] width 10 height 10
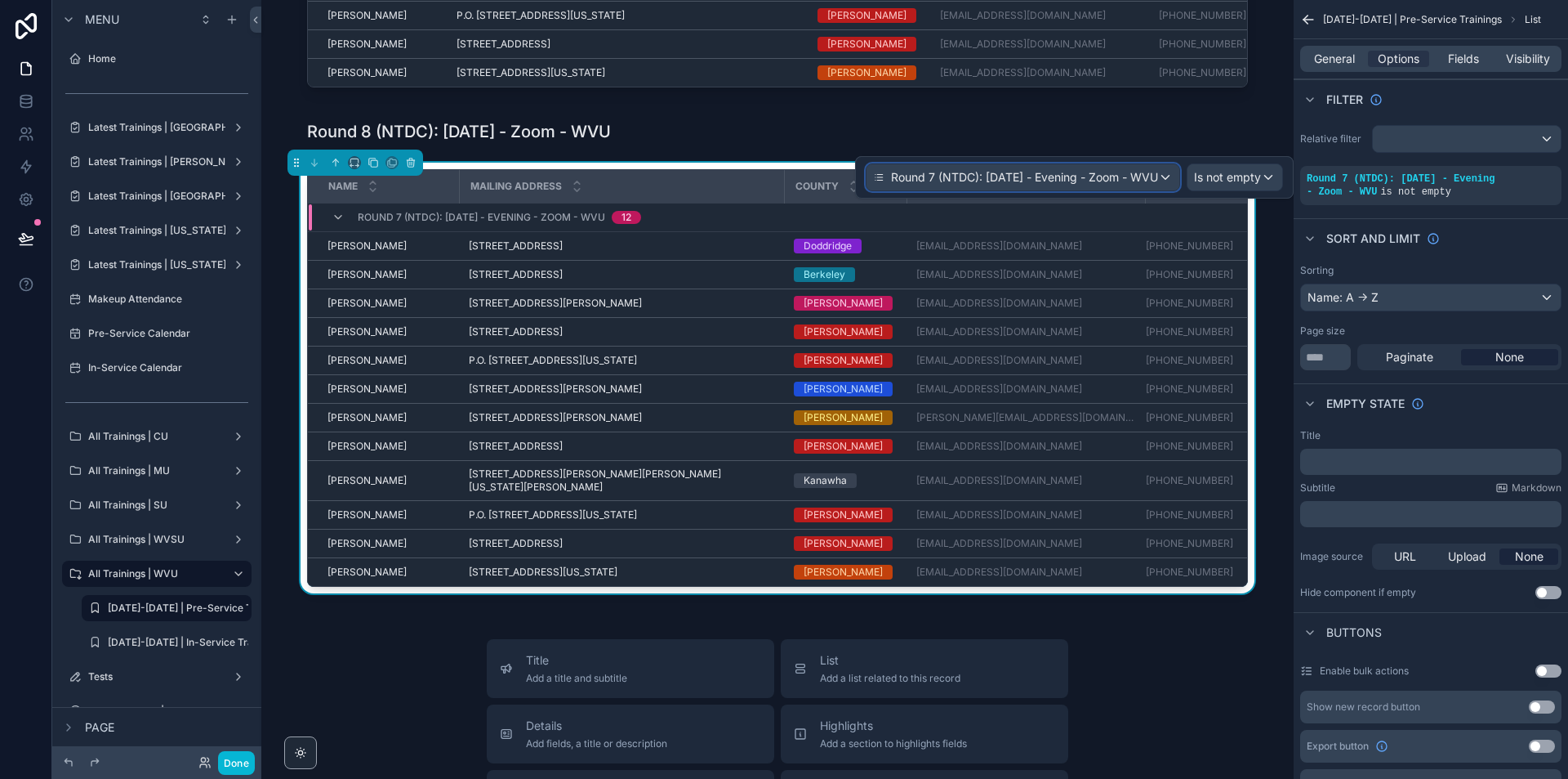
click at [1038, 173] on span "Round 7 (NTDC): [DATE] - Evening - Zoom - WVU" at bounding box center [1024, 177] width 267 height 16
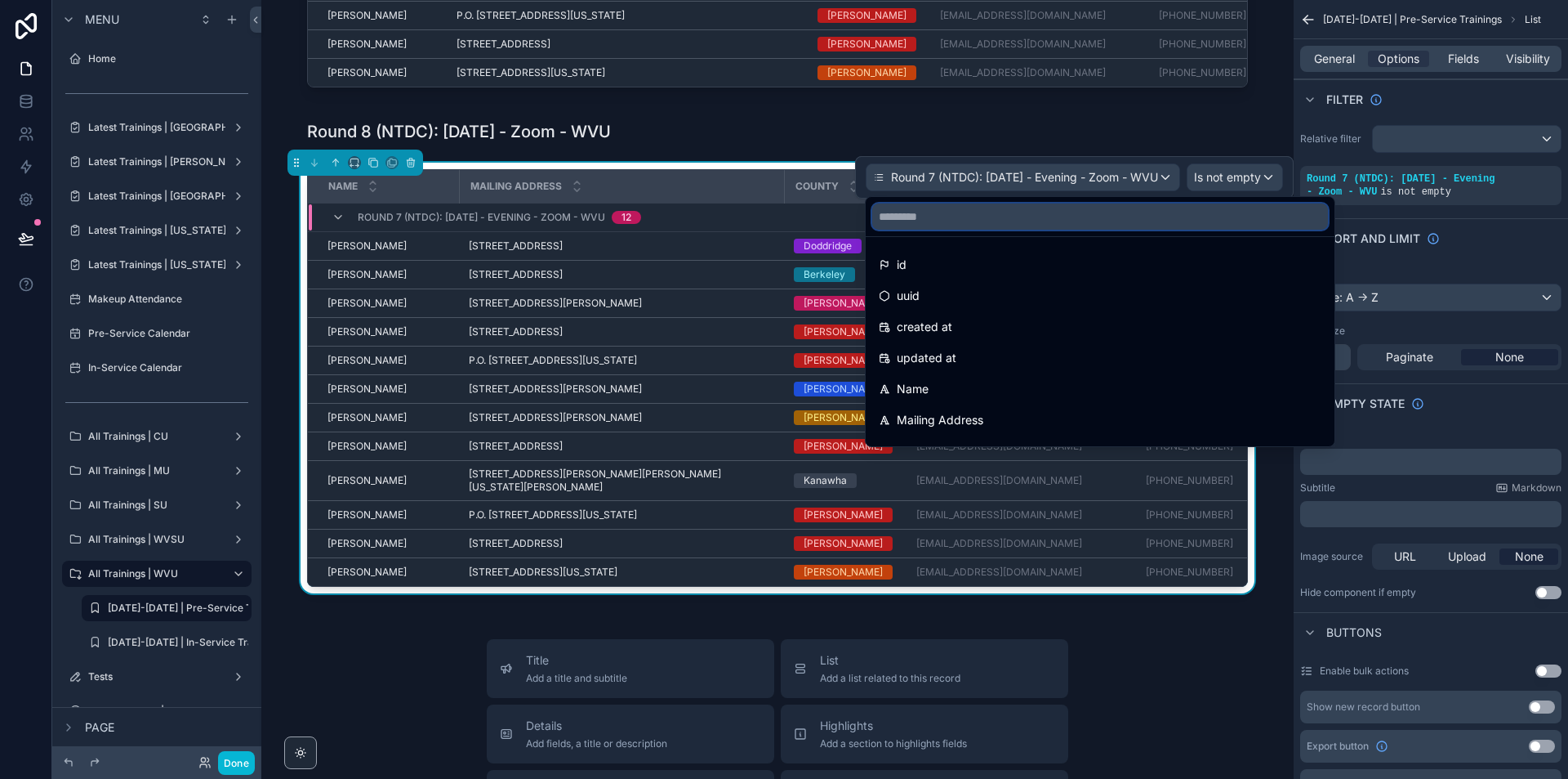
click at [1000, 216] on input "text" at bounding box center [1099, 217] width 456 height 26
paste input "**********"
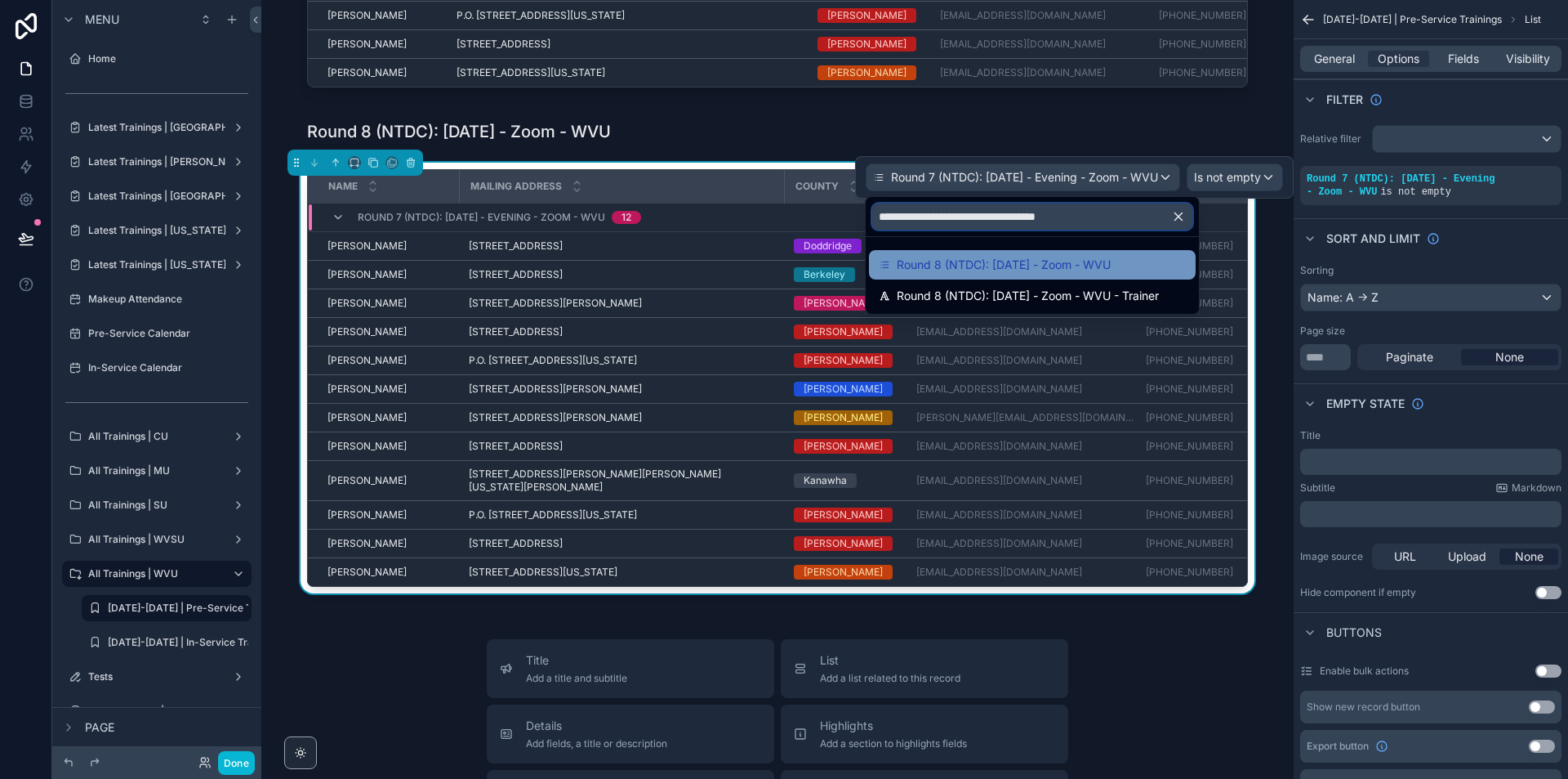
type input "**********"
click at [1053, 251] on div "Round 8 (NTDC): [DATE] - Zoom - WVU" at bounding box center [1032, 265] width 327 height 30
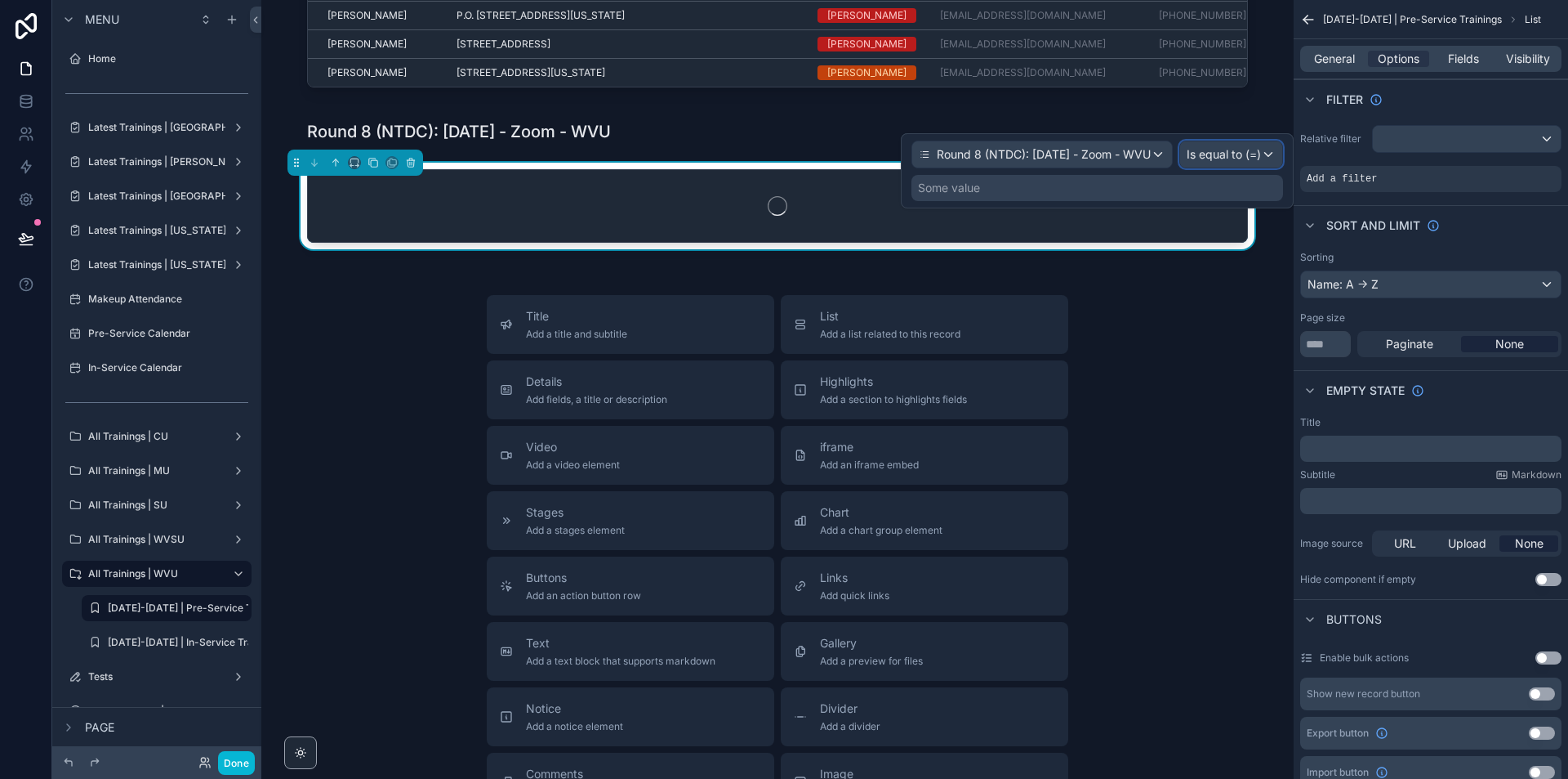
click at [1269, 160] on div "Is equal to (=)" at bounding box center [1231, 154] width 102 height 26
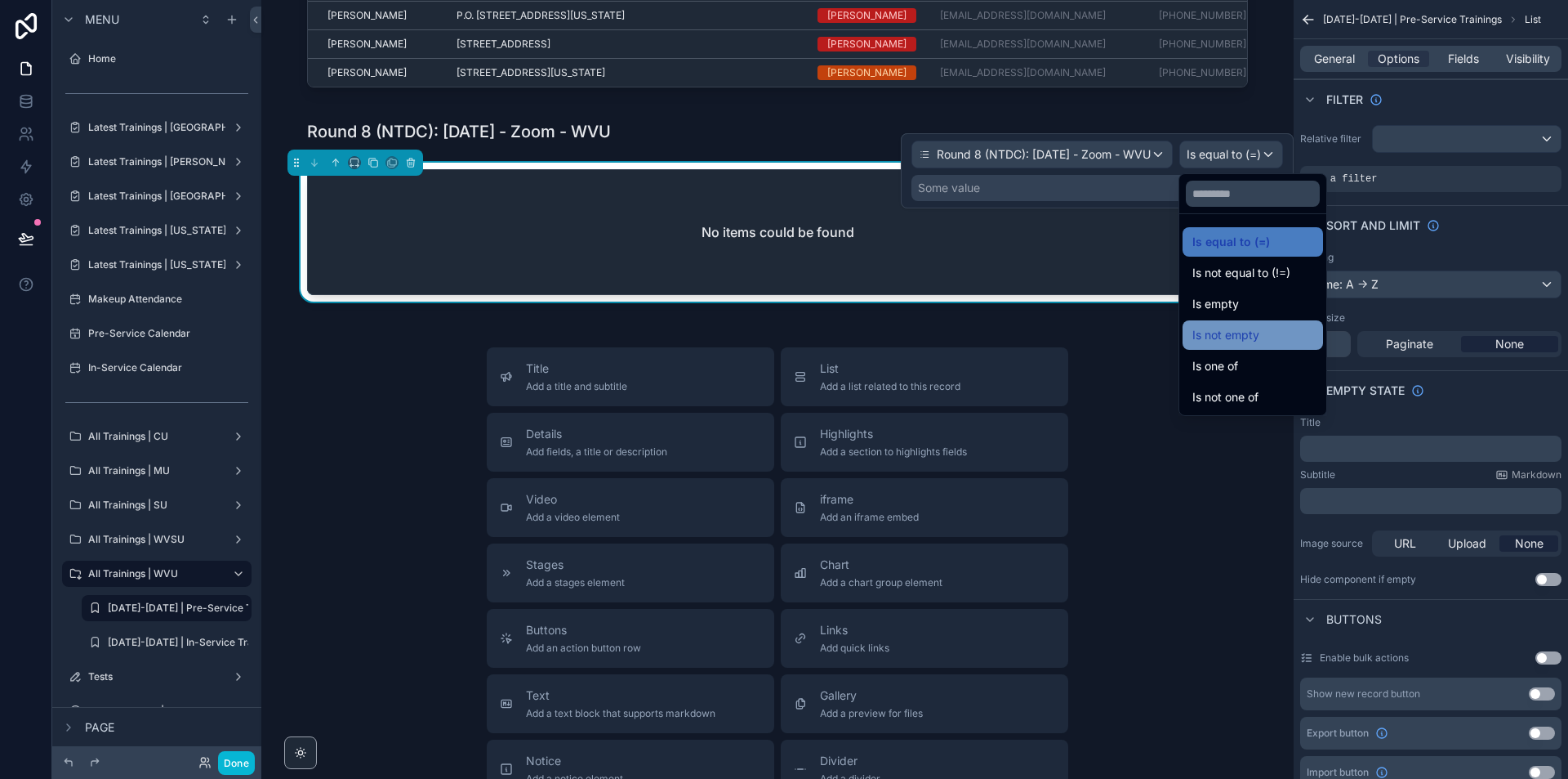
click at [1267, 340] on div "Is not empty" at bounding box center [1253, 335] width 121 height 20
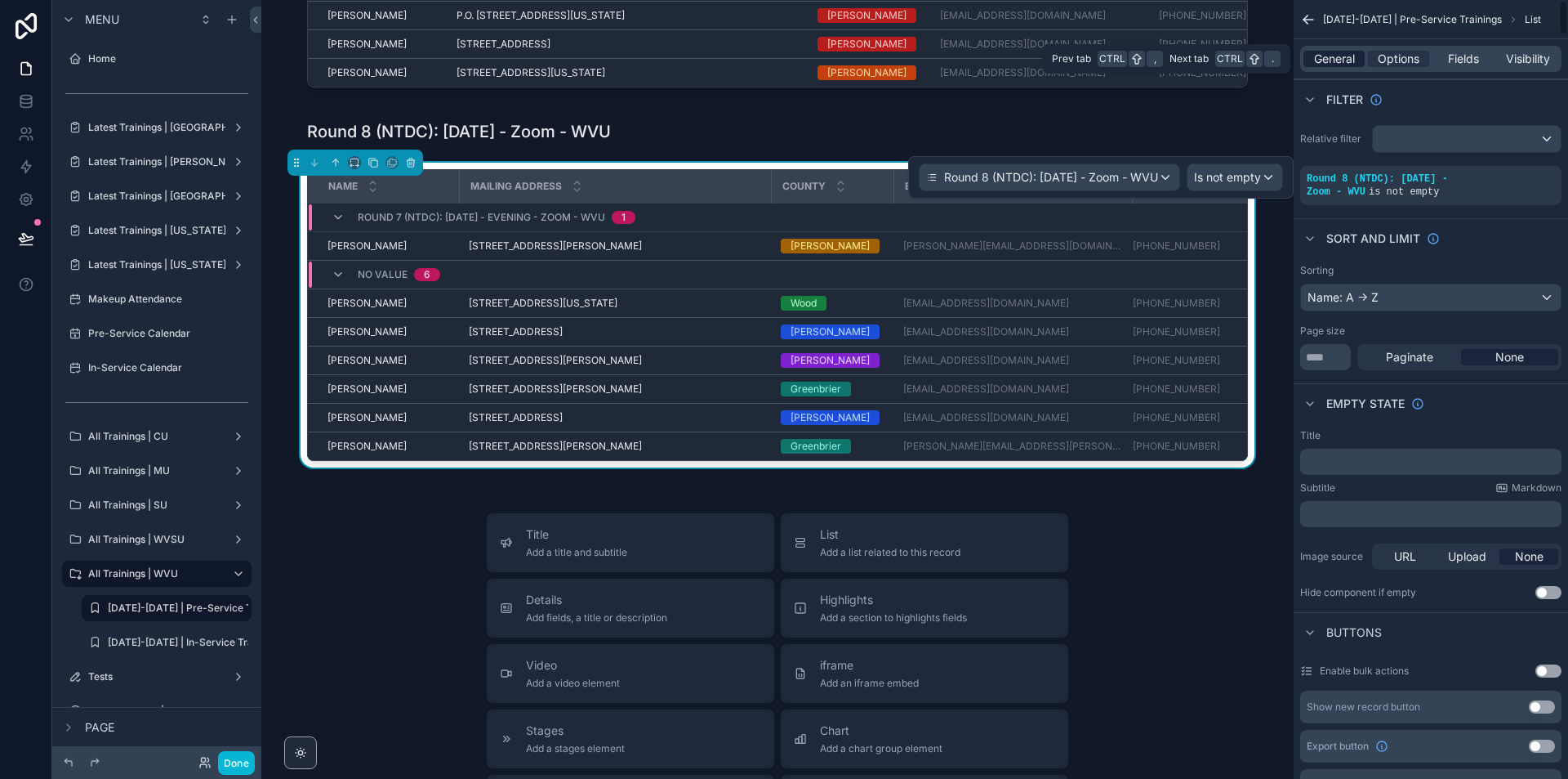
click at [1340, 57] on span "General" at bounding box center [1334, 59] width 41 height 16
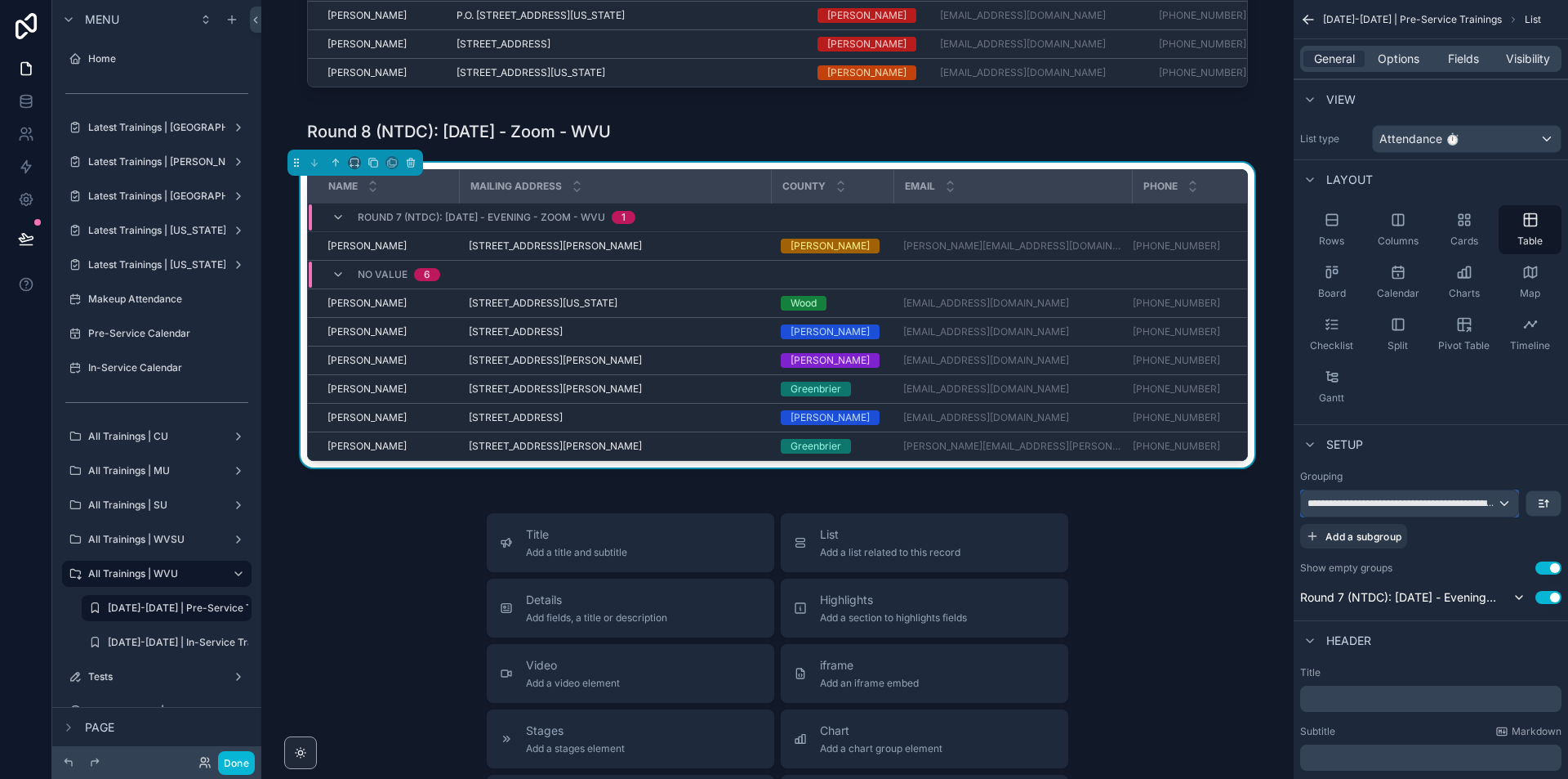
click at [1421, 509] on span "**********" at bounding box center [1402, 503] width 190 height 13
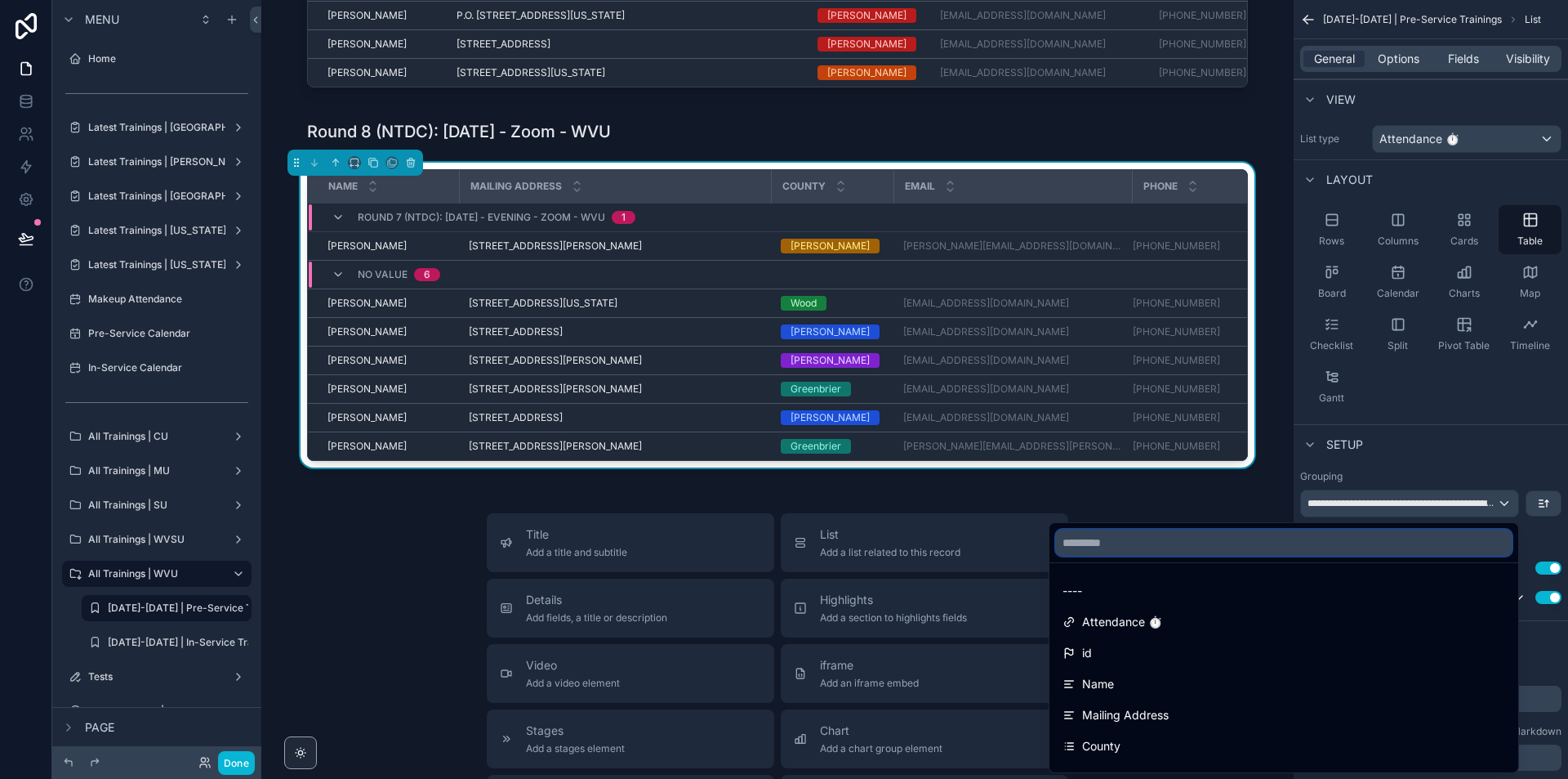
click at [1244, 545] on input "text" at bounding box center [1284, 543] width 456 height 26
paste input "**********"
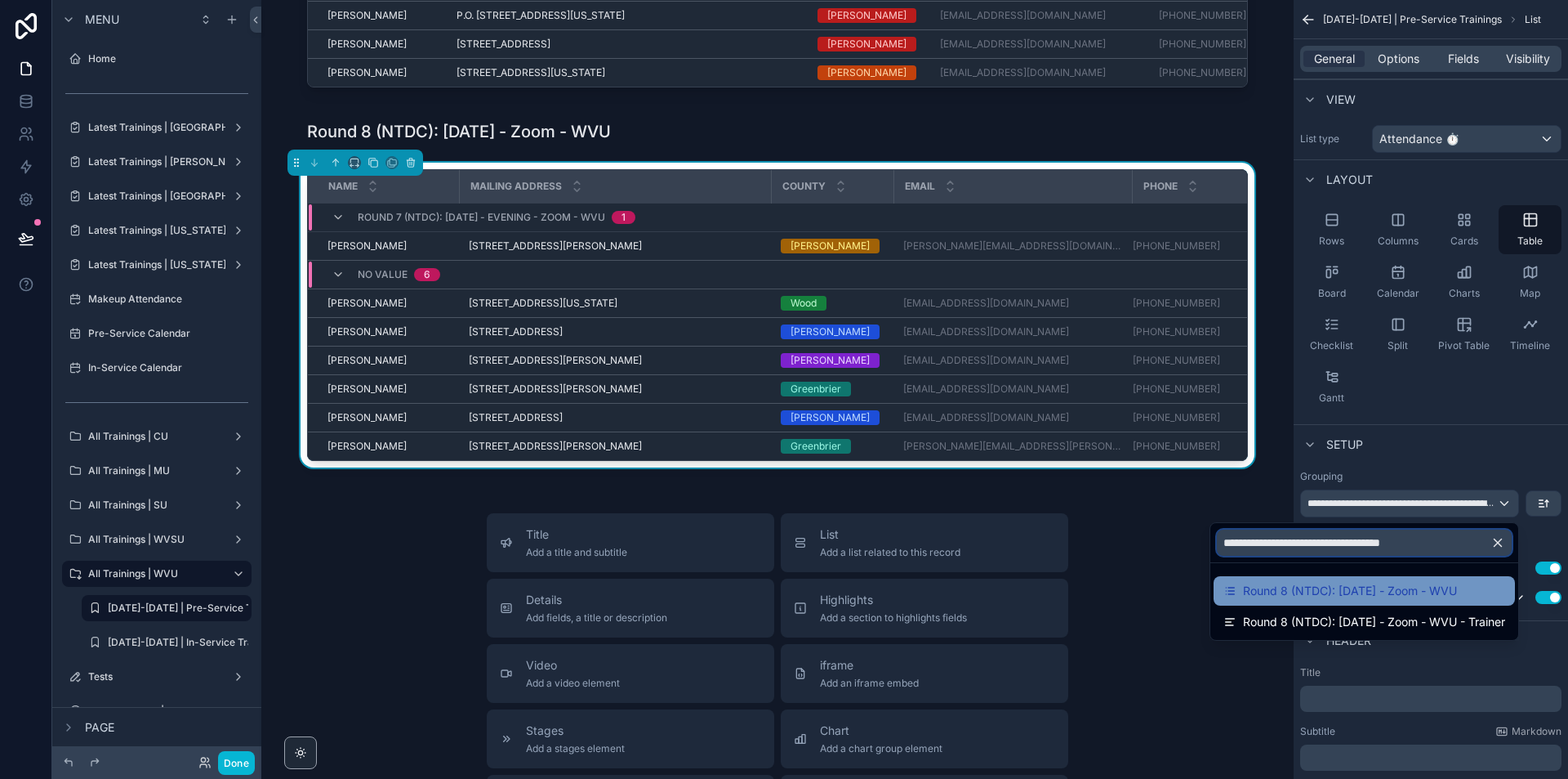
type input "**********"
click at [1272, 580] on div "Round 8 (NTDC): [DATE] - Zoom - WVU" at bounding box center [1364, 591] width 302 height 30
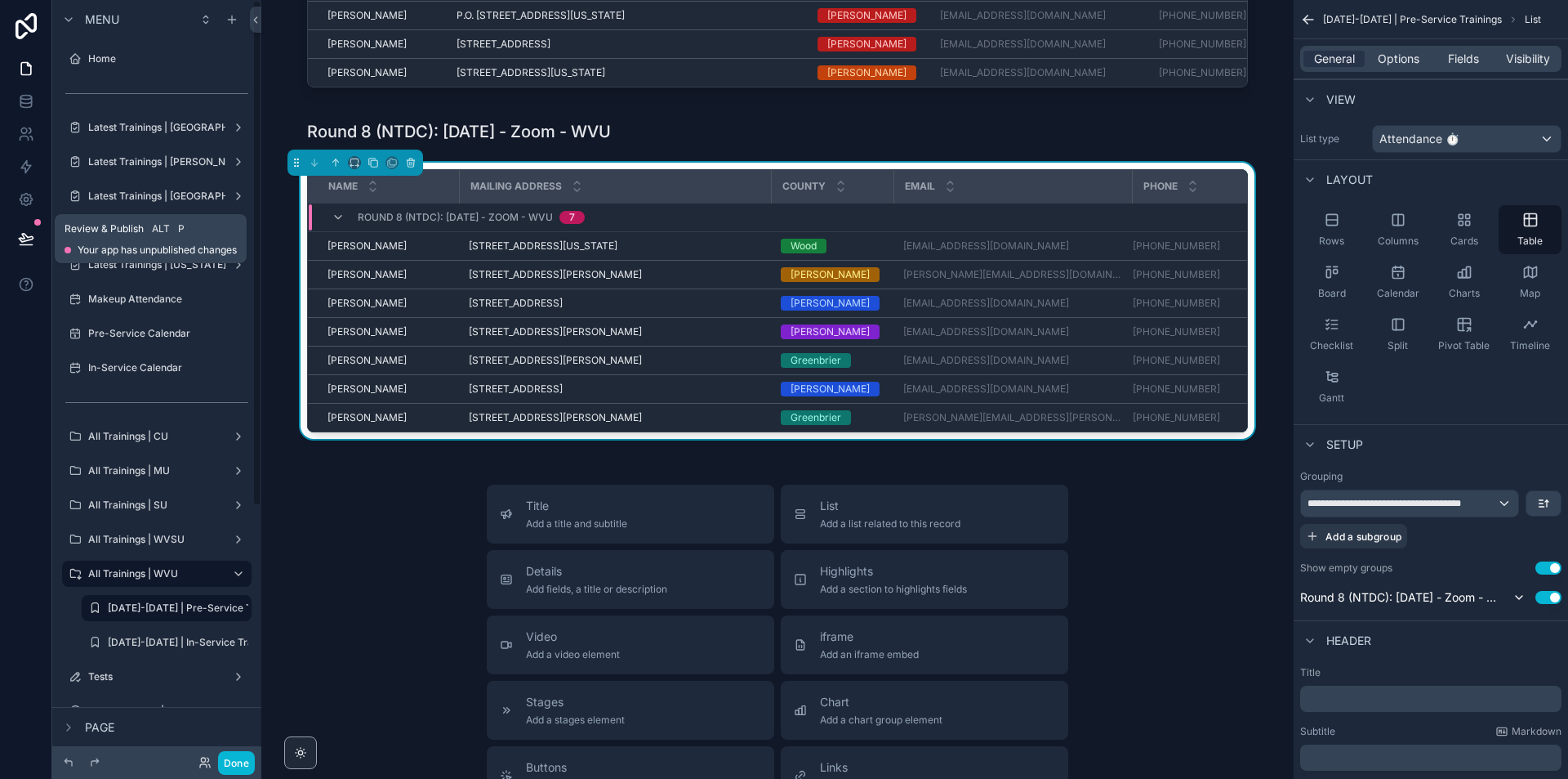
click at [35, 230] on button at bounding box center [26, 238] width 36 height 46
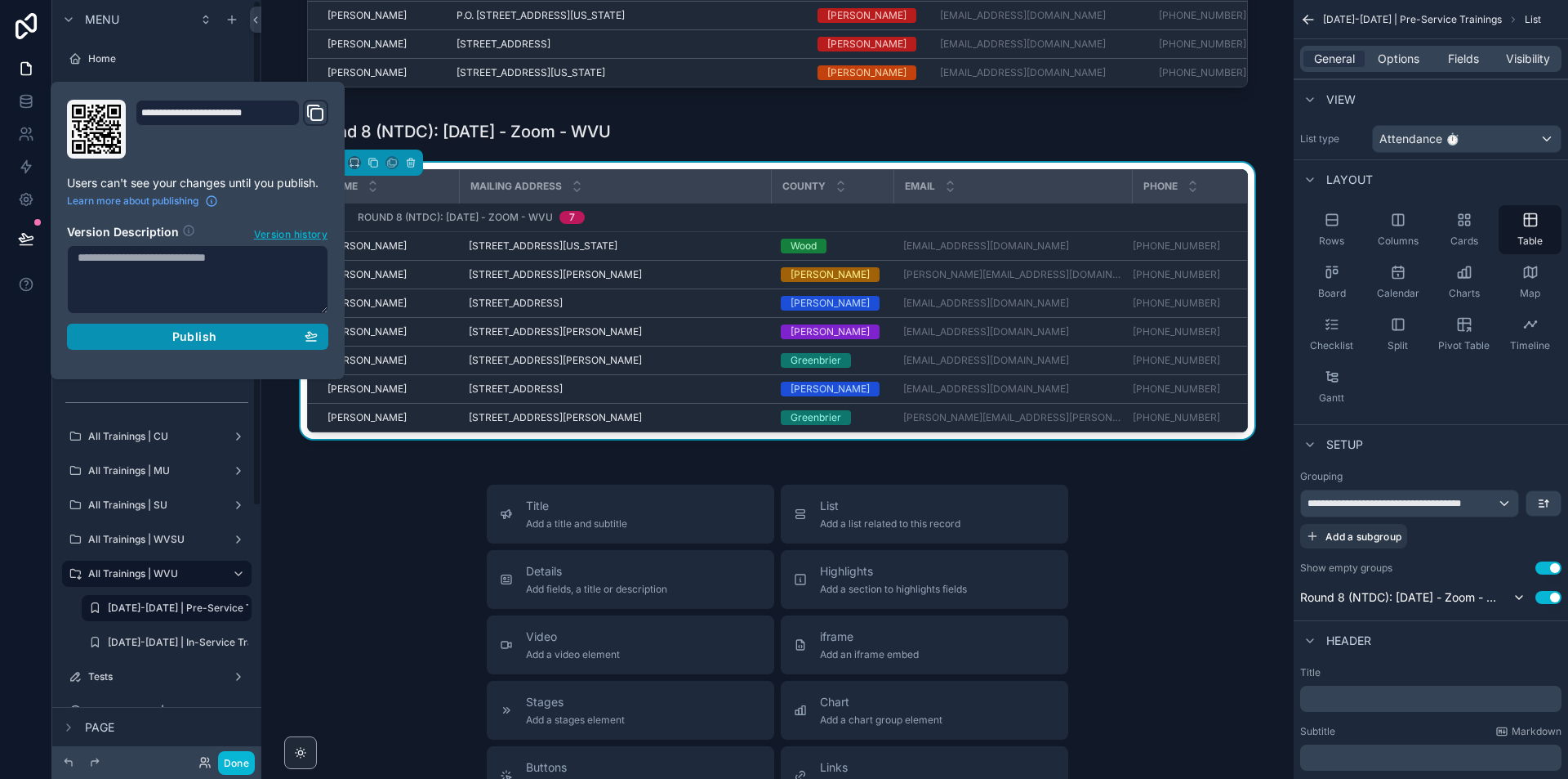
click at [159, 334] on div "Publish" at bounding box center [198, 336] width 240 height 15
